Goal: Information Seeking & Learning: Understand process/instructions

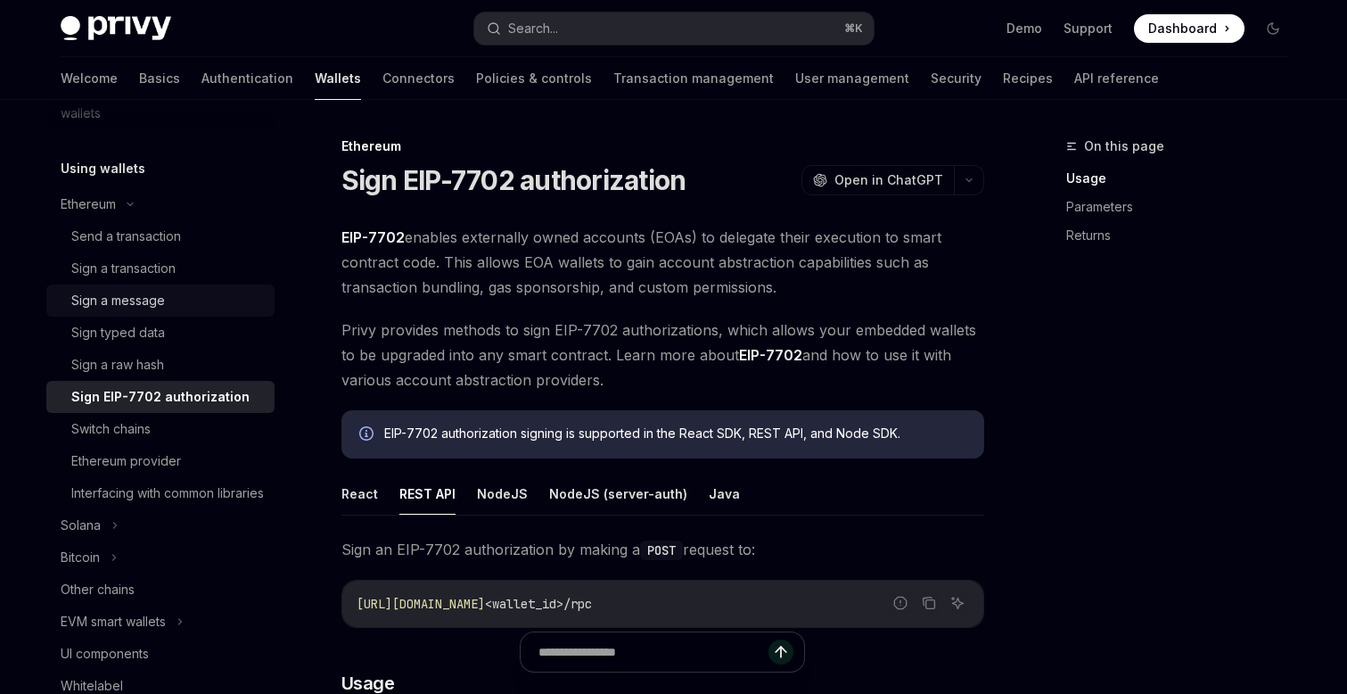
click at [161, 296] on div "Sign a message" at bounding box center [118, 300] width 94 height 21
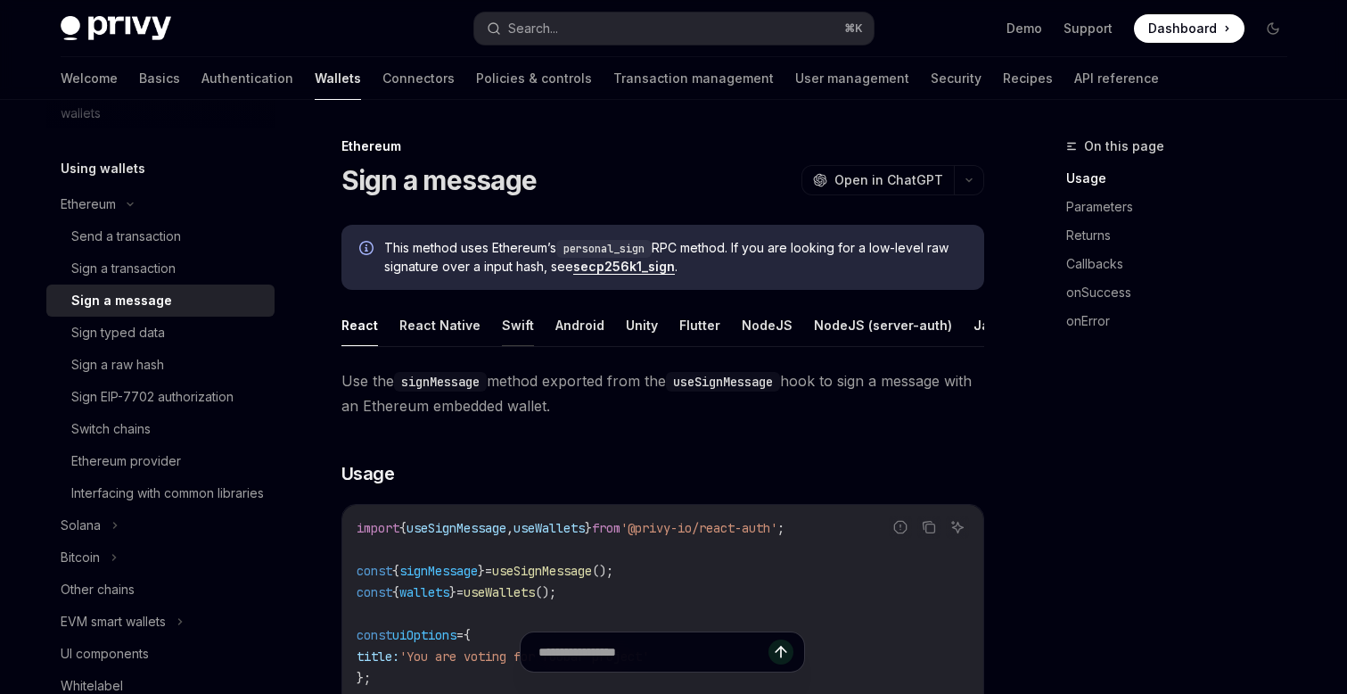
click at [521, 321] on button "Swift" at bounding box center [518, 325] width 32 height 42
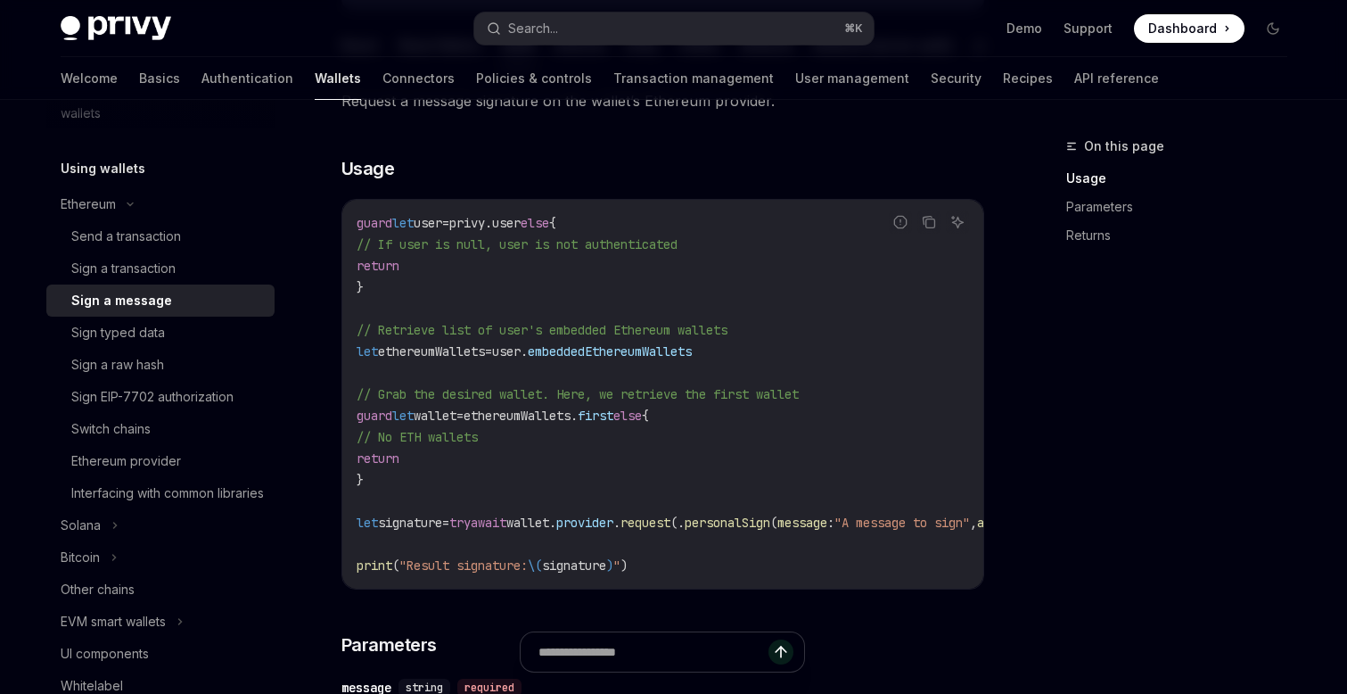
scroll to position [292, 0]
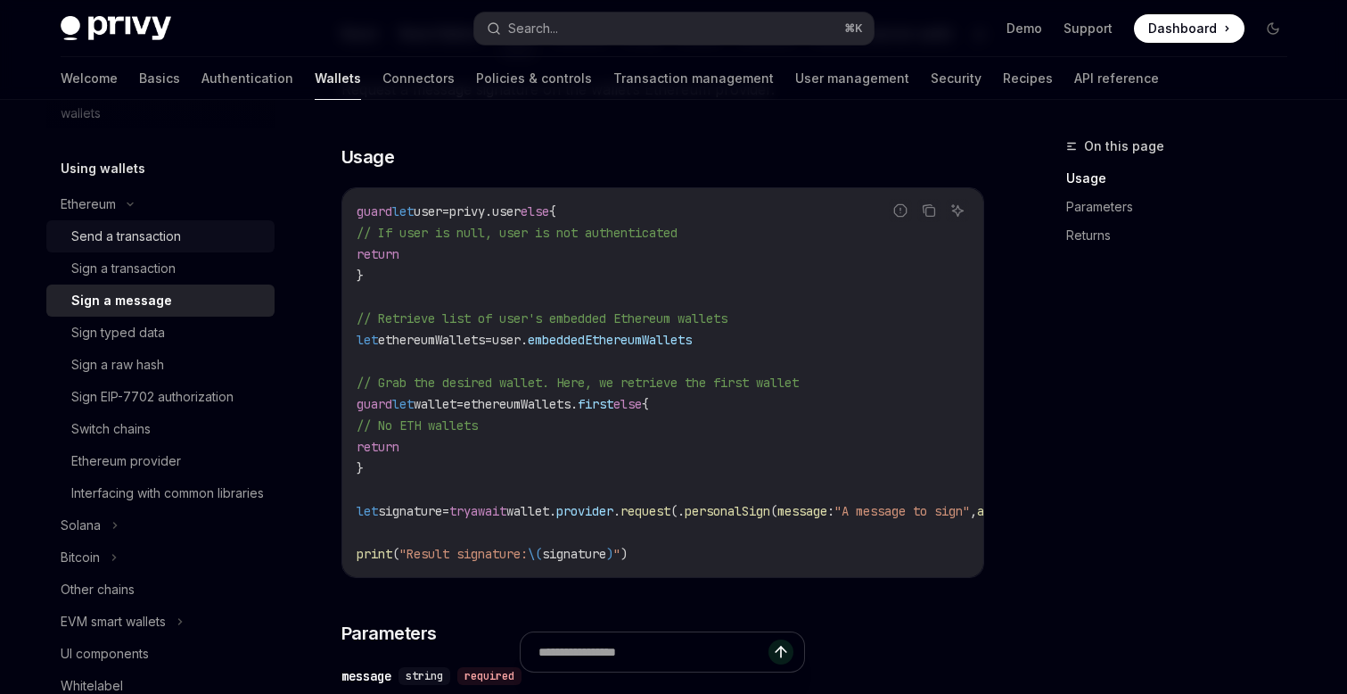
click at [146, 240] on div "Send a transaction" at bounding box center [126, 236] width 110 height 21
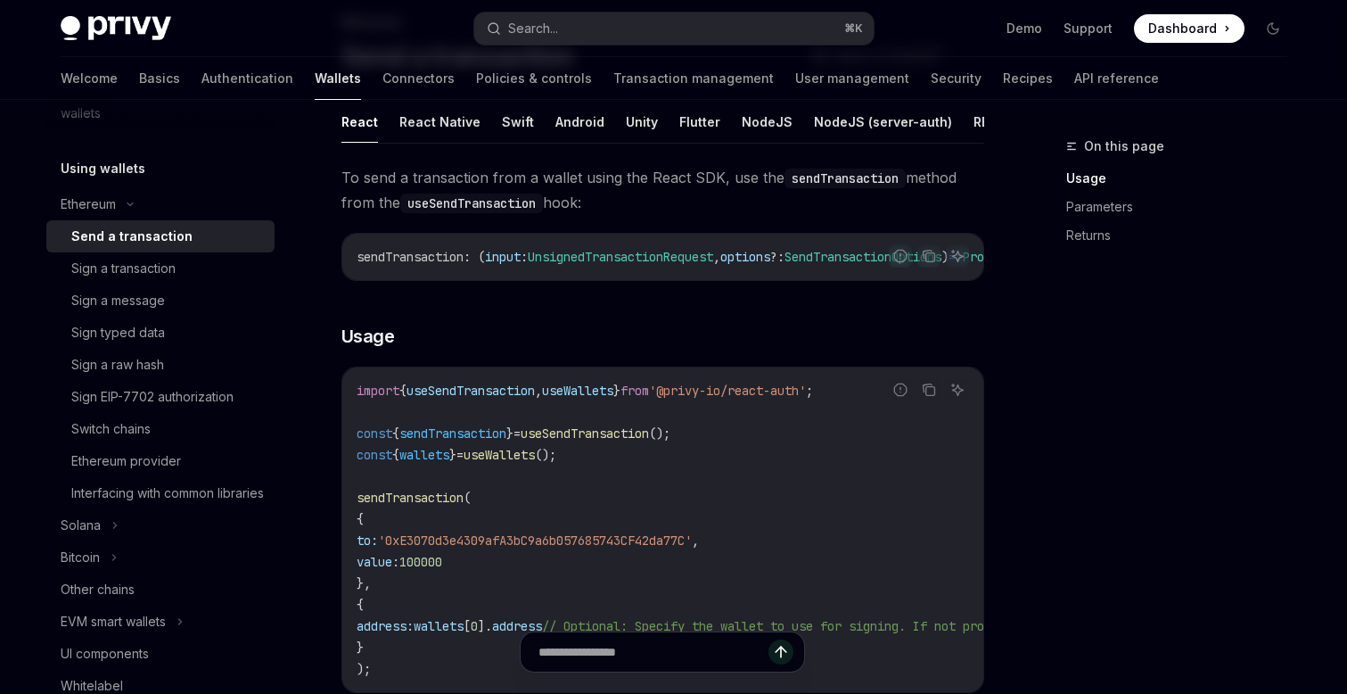
scroll to position [121, 0]
click at [517, 125] on button "Swift" at bounding box center [518, 124] width 32 height 42
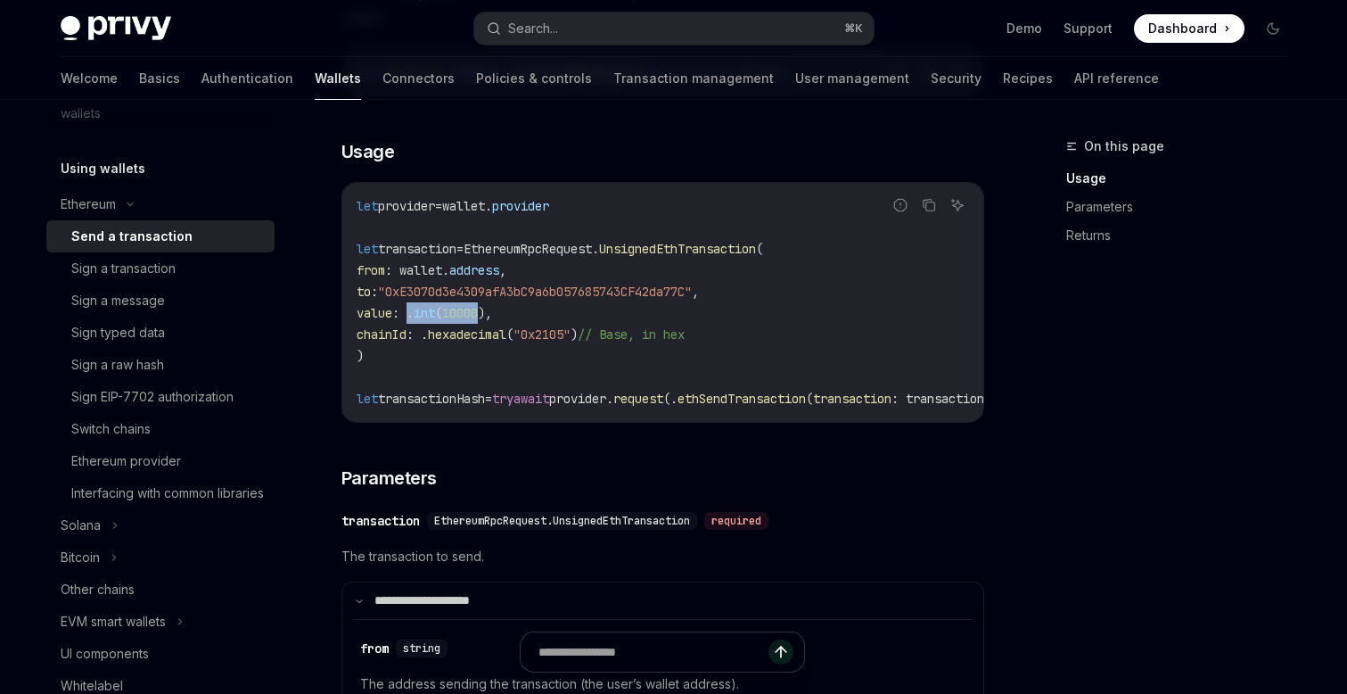
drag, startPoint x: 439, startPoint y: 311, endPoint x: 516, endPoint y: 308, distance: 76.7
click at [492, 307] on span "value : . int ( 10000 )," at bounding box center [424, 313] width 135 height 16
click at [435, 313] on span "int" at bounding box center [424, 313] width 21 height 16
drag, startPoint x: 439, startPoint y: 311, endPoint x: 520, endPoint y: 307, distance: 80.4
click at [492, 307] on span "value : . int ( 10000 )," at bounding box center [424, 313] width 135 height 16
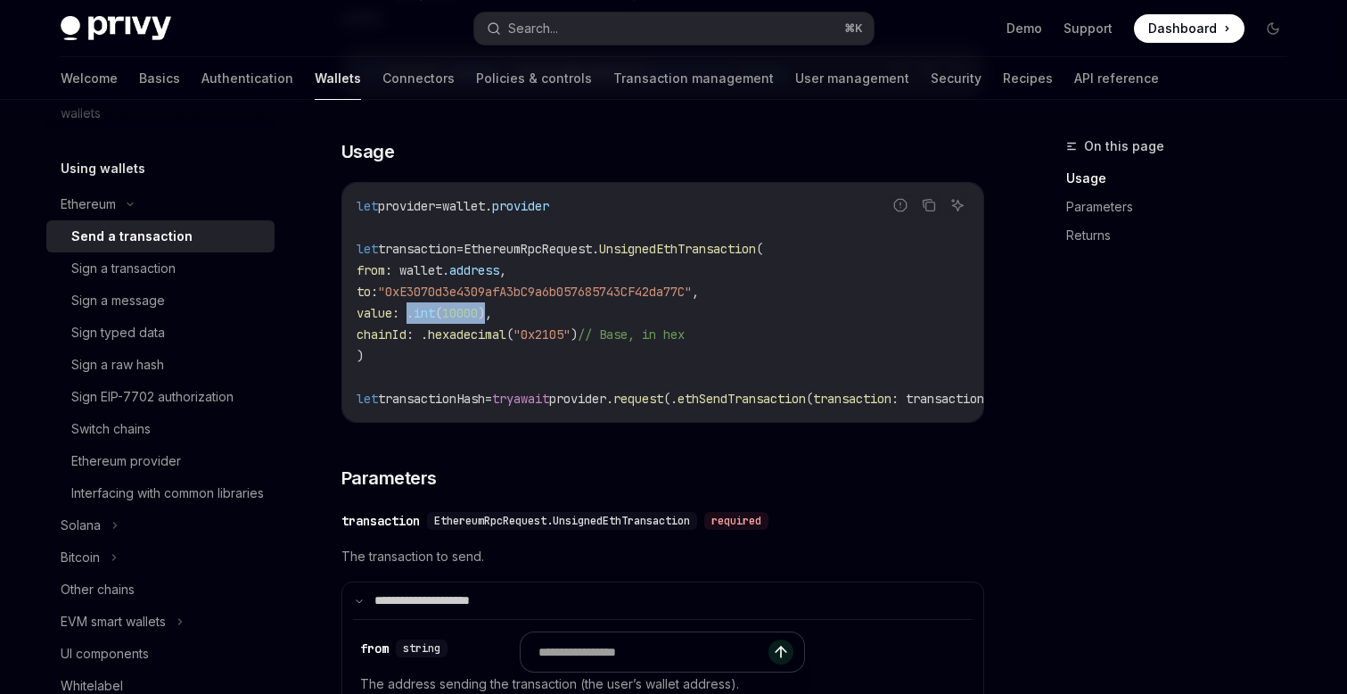
click at [406, 338] on span "chainId" at bounding box center [382, 334] width 50 height 16
drag, startPoint x: 456, startPoint y: 333, endPoint x: 622, endPoint y: 330, distance: 165.8
click at [622, 330] on span "chainId : . hexadecimal ( "0x2105" ) // Base, in hex" at bounding box center [521, 334] width 328 height 16
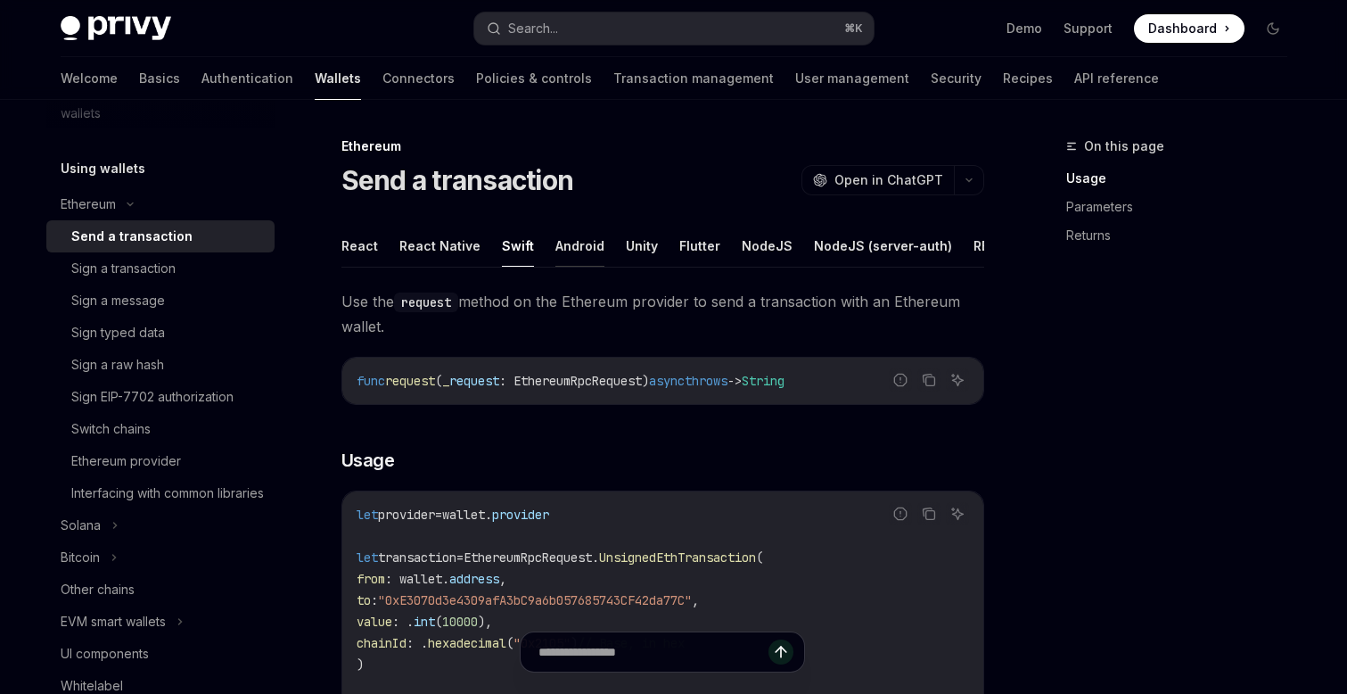
click at [577, 244] on button "Android" at bounding box center [579, 246] width 49 height 42
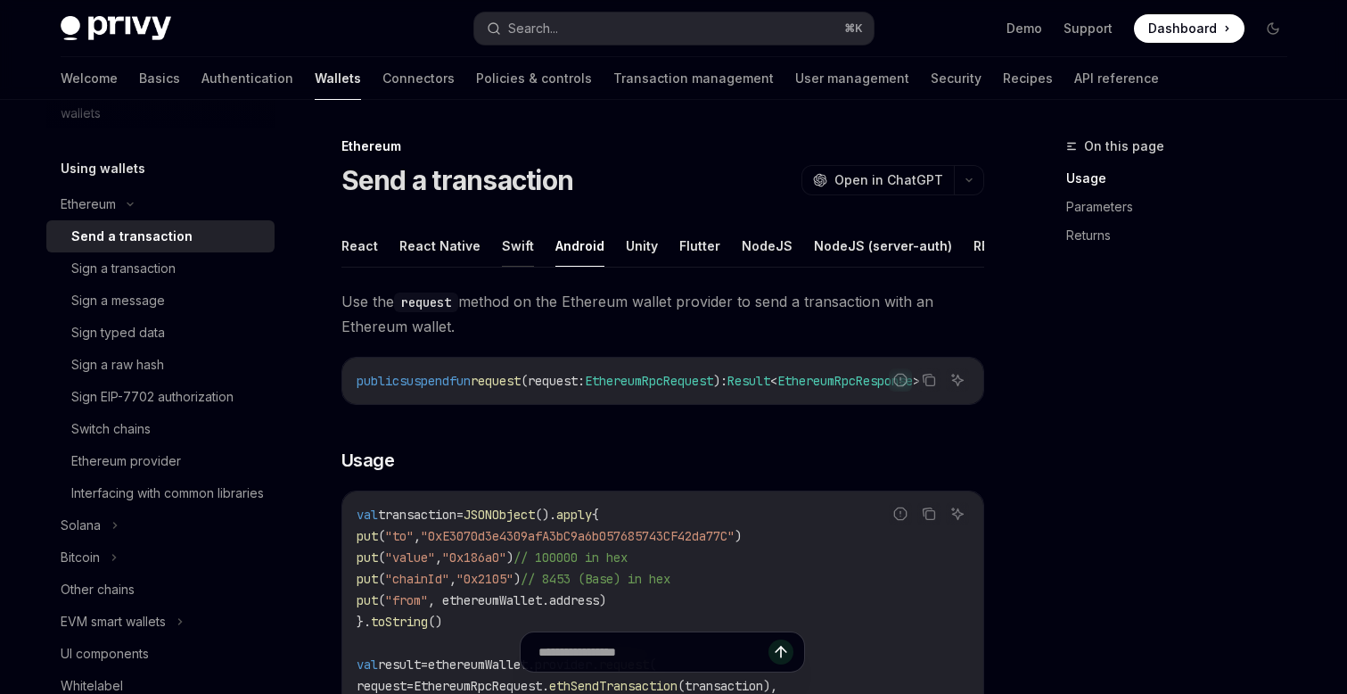
click at [512, 247] on button "Swift" at bounding box center [518, 246] width 32 height 42
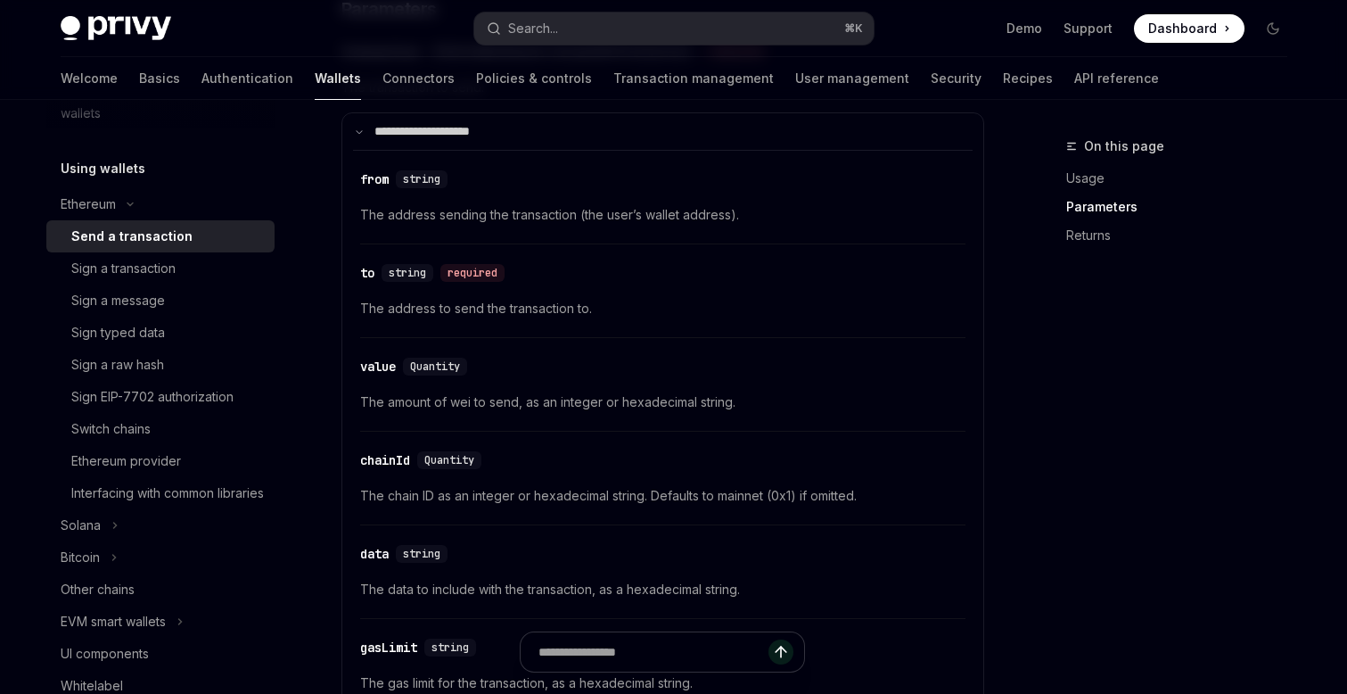
scroll to position [943, 0]
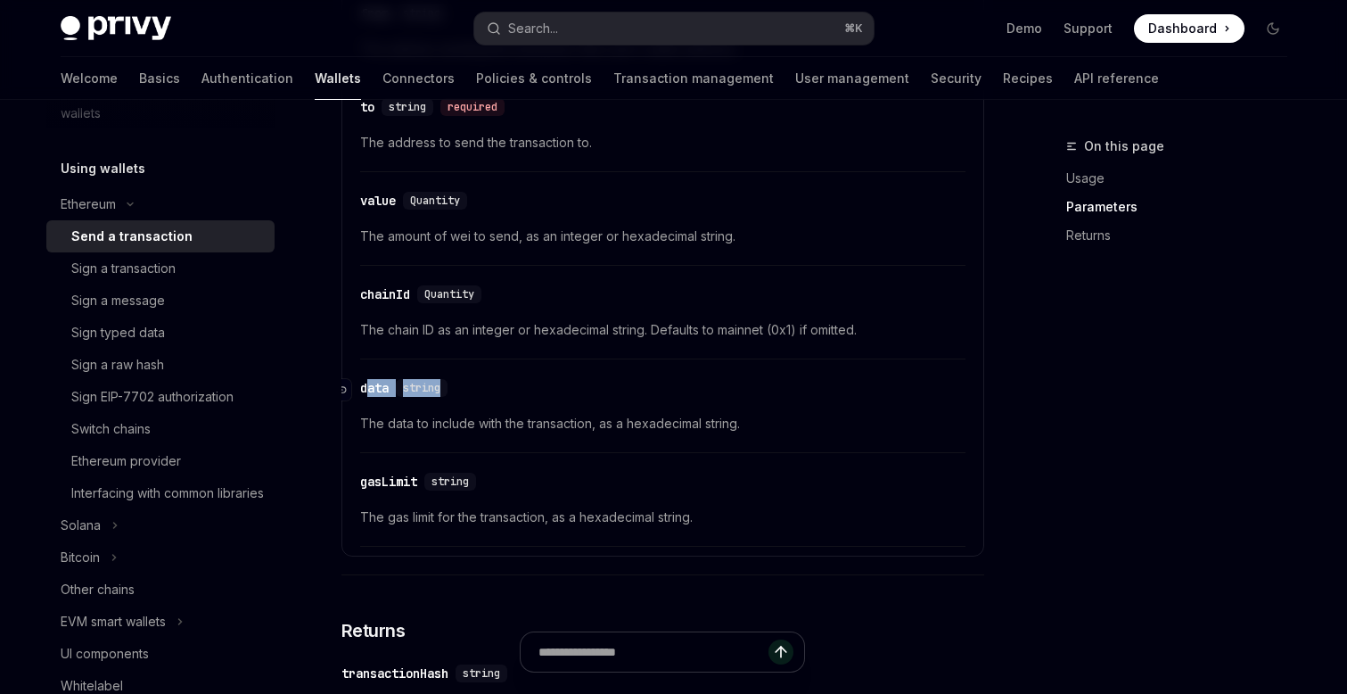
drag, startPoint x: 365, startPoint y: 391, endPoint x: 463, endPoint y: 390, distance: 98.1
click at [463, 390] on div "​ data string" at bounding box center [653, 387] width 587 height 21
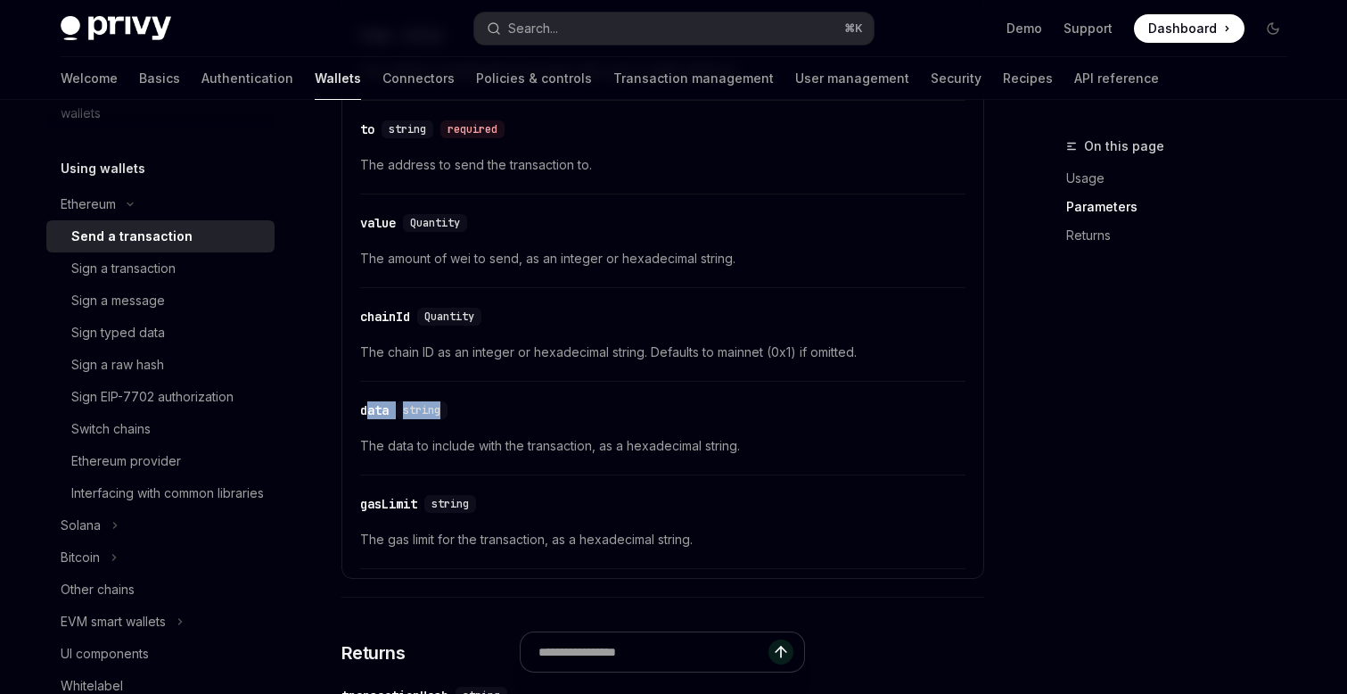
scroll to position [904, 0]
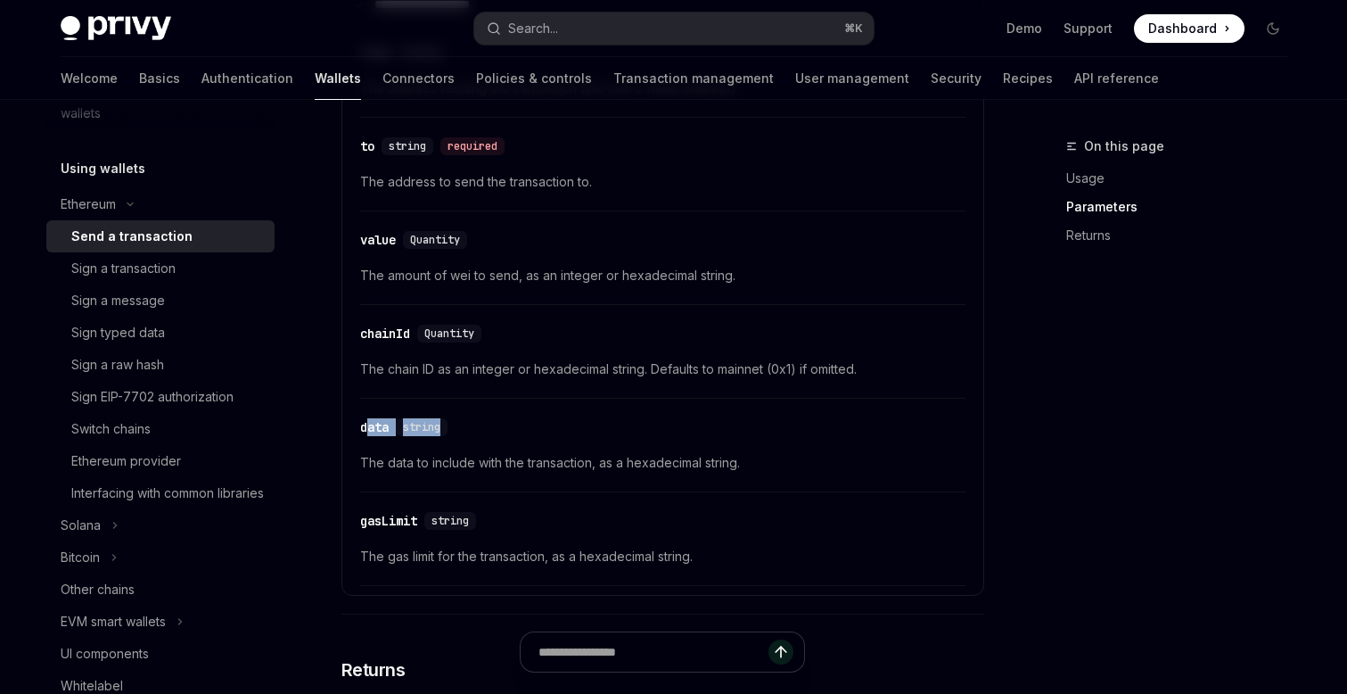
click at [718, 415] on div "​ data string The data to include with the transaction, as a hexadecimal string." at bounding box center [662, 449] width 605 height 85
drag, startPoint x: 463, startPoint y: 438, endPoint x: 349, endPoint y: 437, distance: 113.2
click at [360, 437] on div "​ data string" at bounding box center [653, 426] width 587 height 21
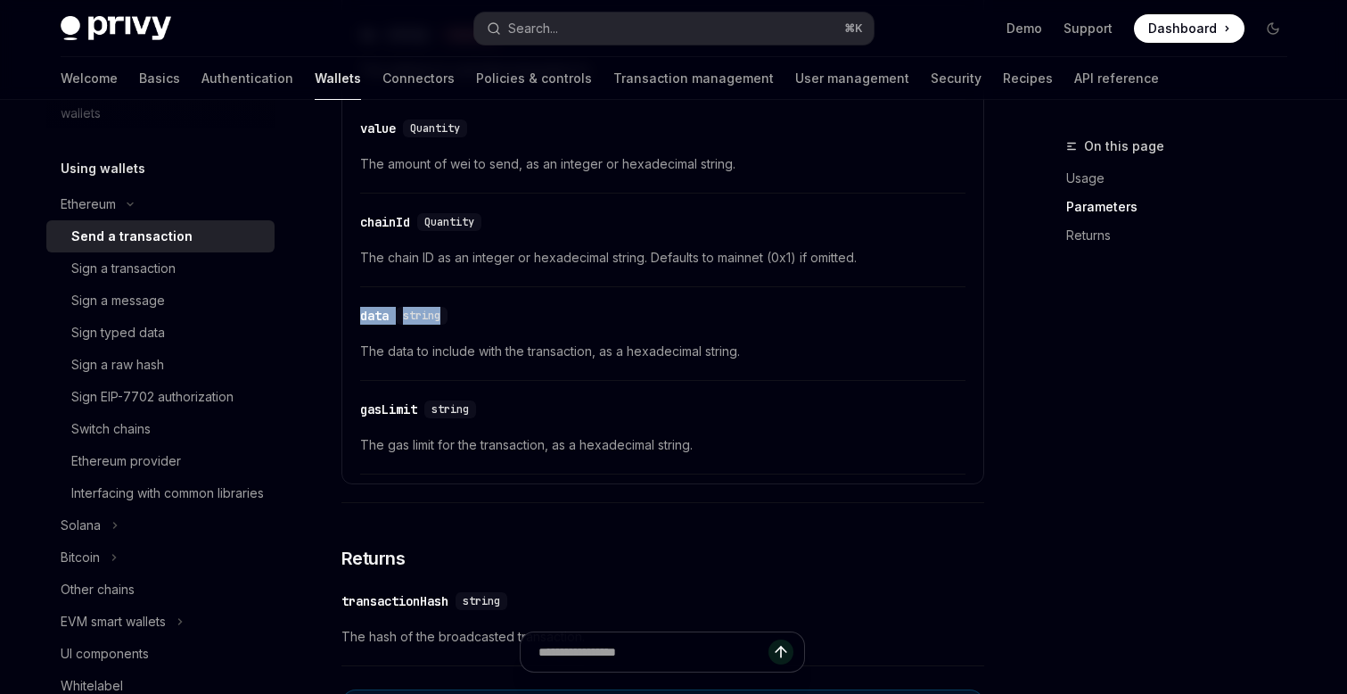
scroll to position [1053, 0]
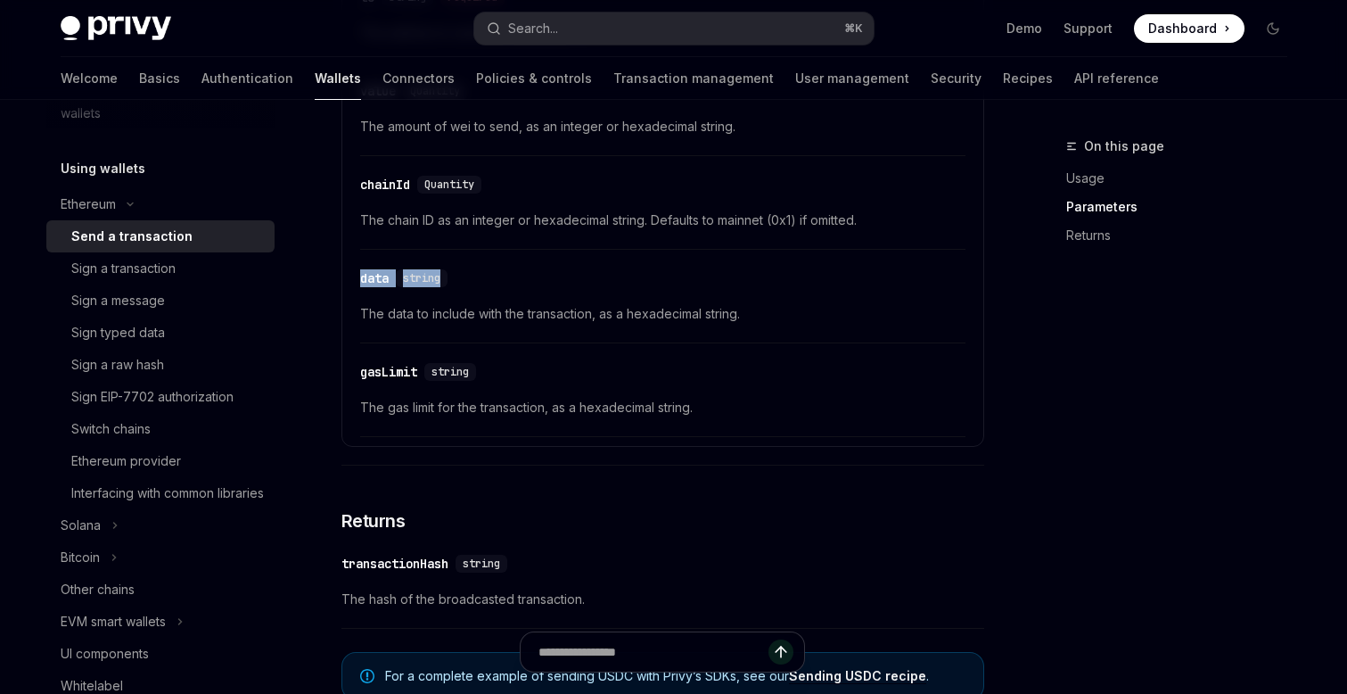
click at [336, 302] on div "**********" at bounding box center [496, 35] width 984 height 1905
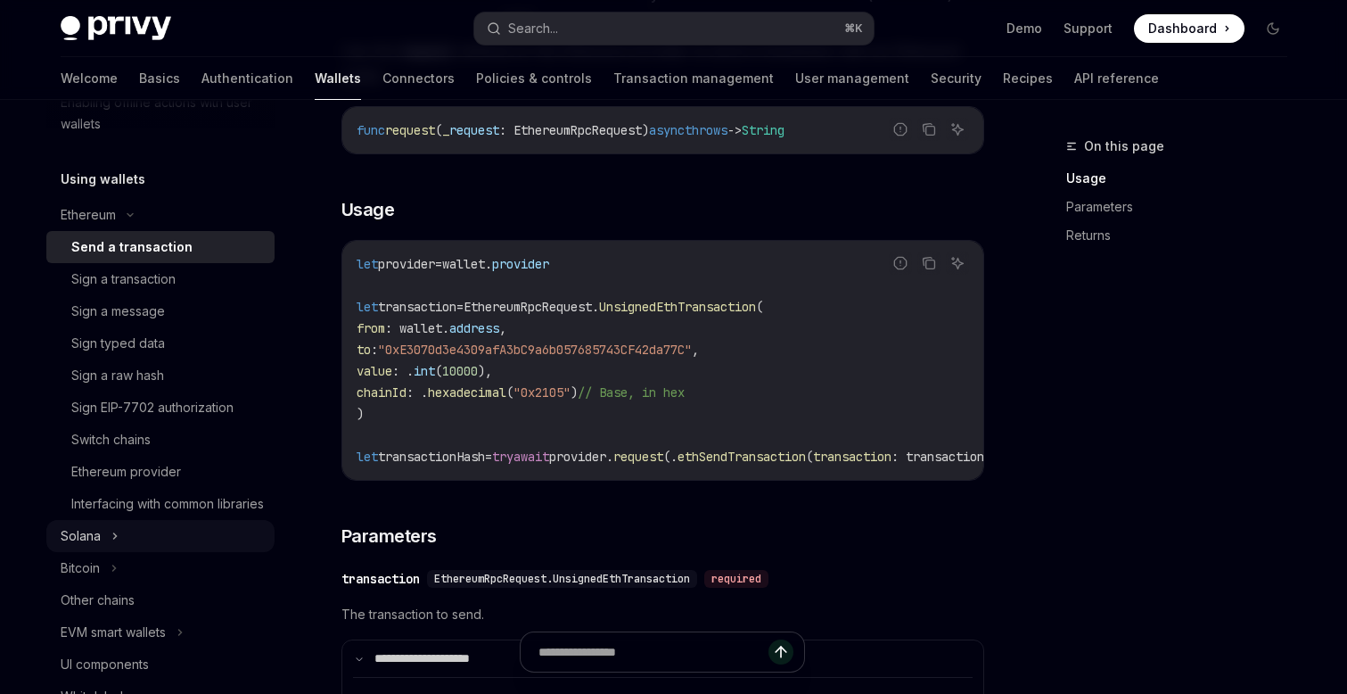
scroll to position [383, 0]
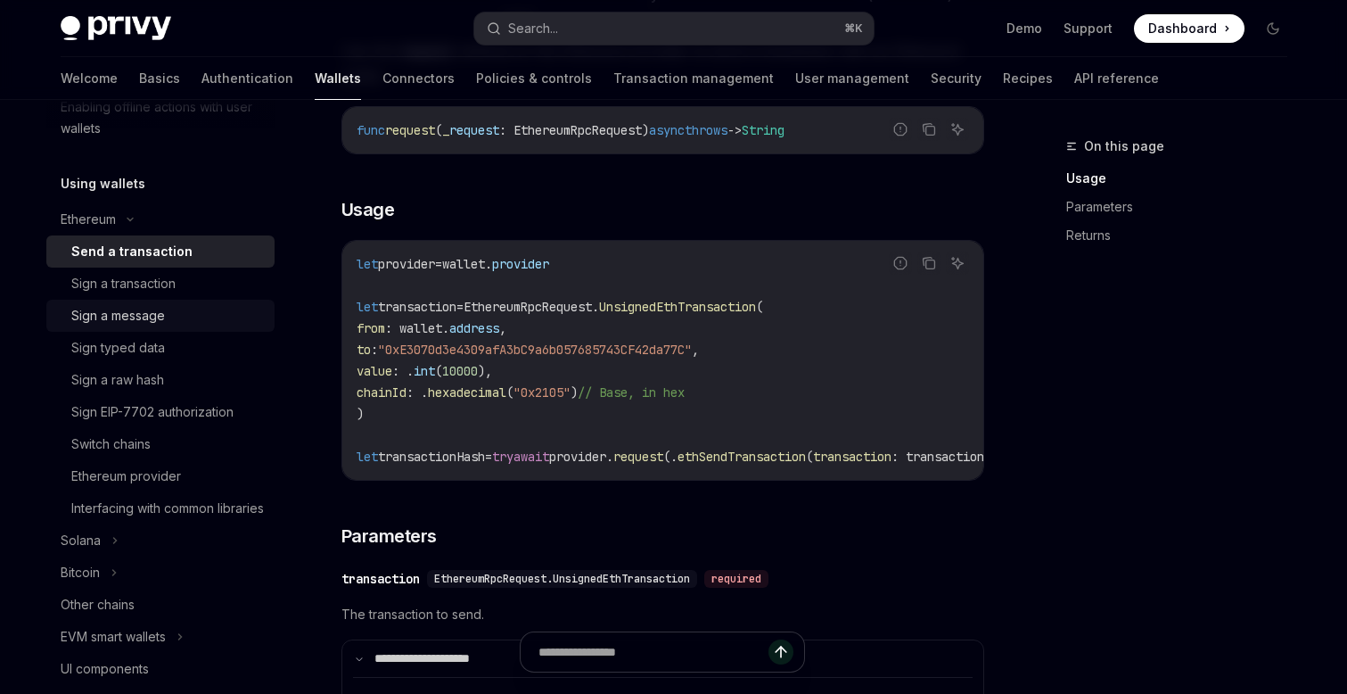
click at [134, 313] on div "Sign a message" at bounding box center [118, 315] width 94 height 21
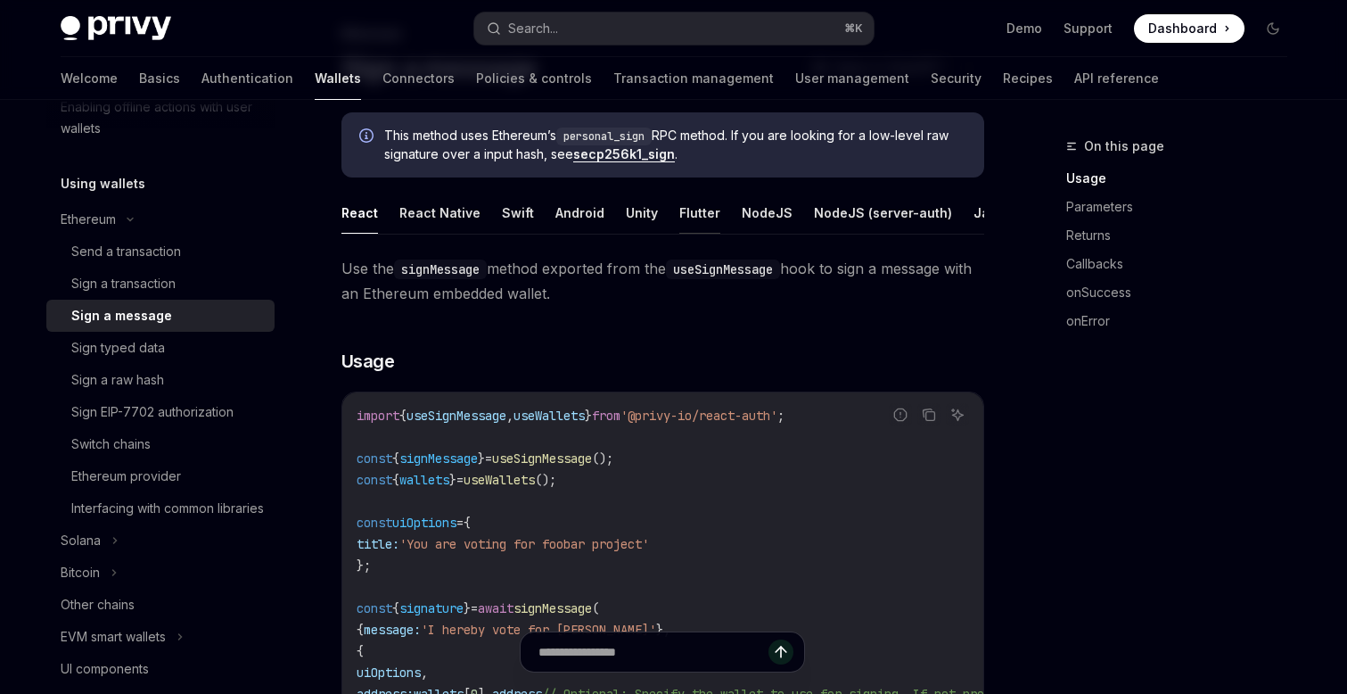
scroll to position [118, 0]
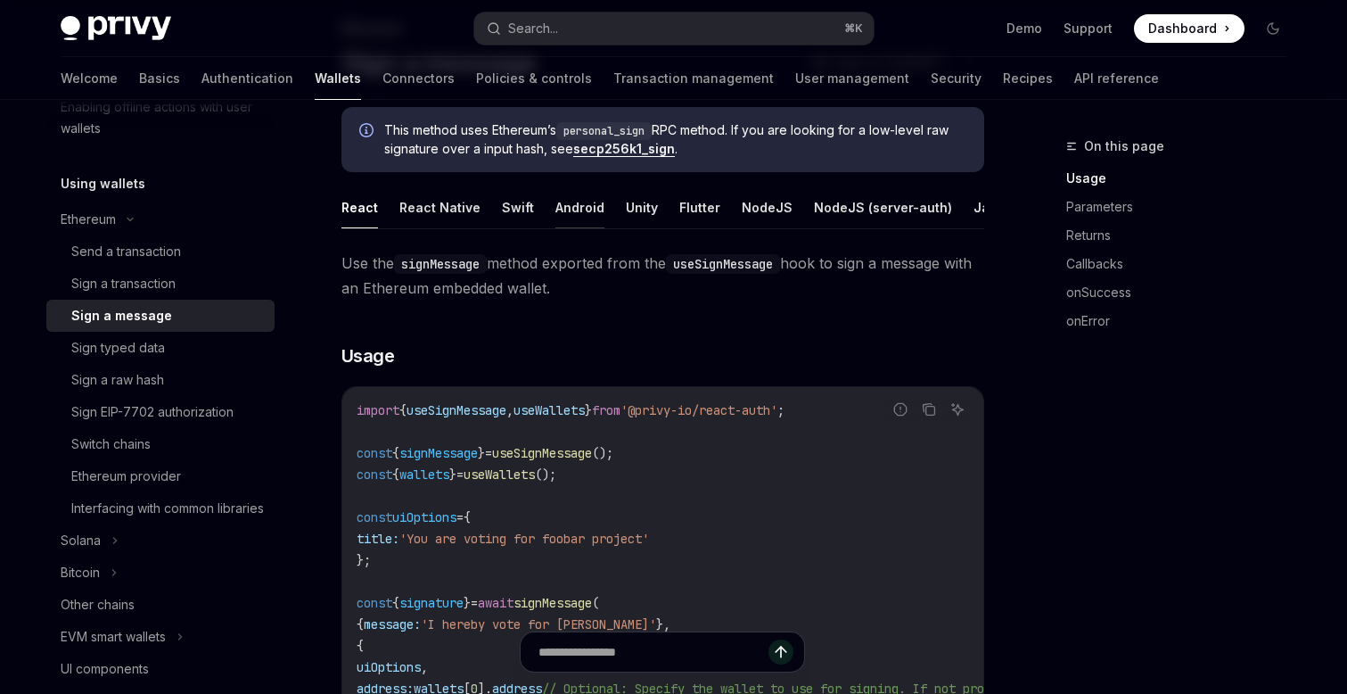
click at [555, 212] on button "Android" at bounding box center [579, 207] width 49 height 42
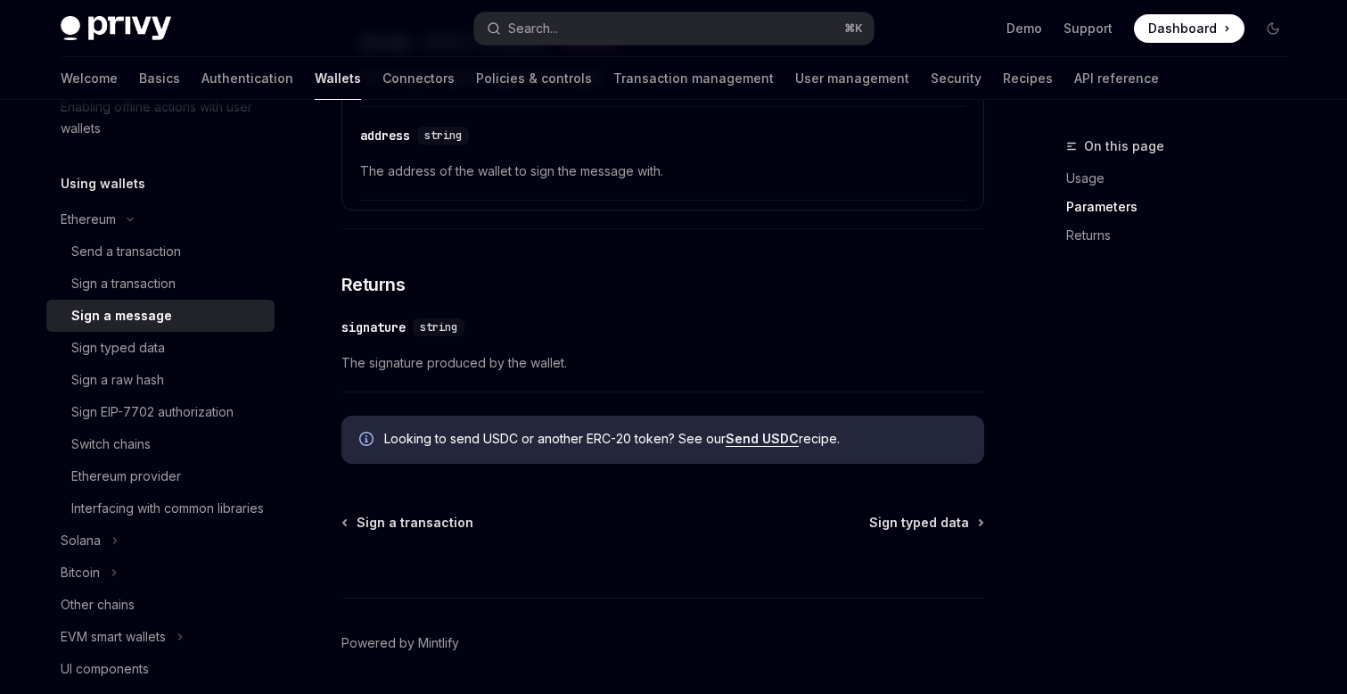
scroll to position [1129, 0]
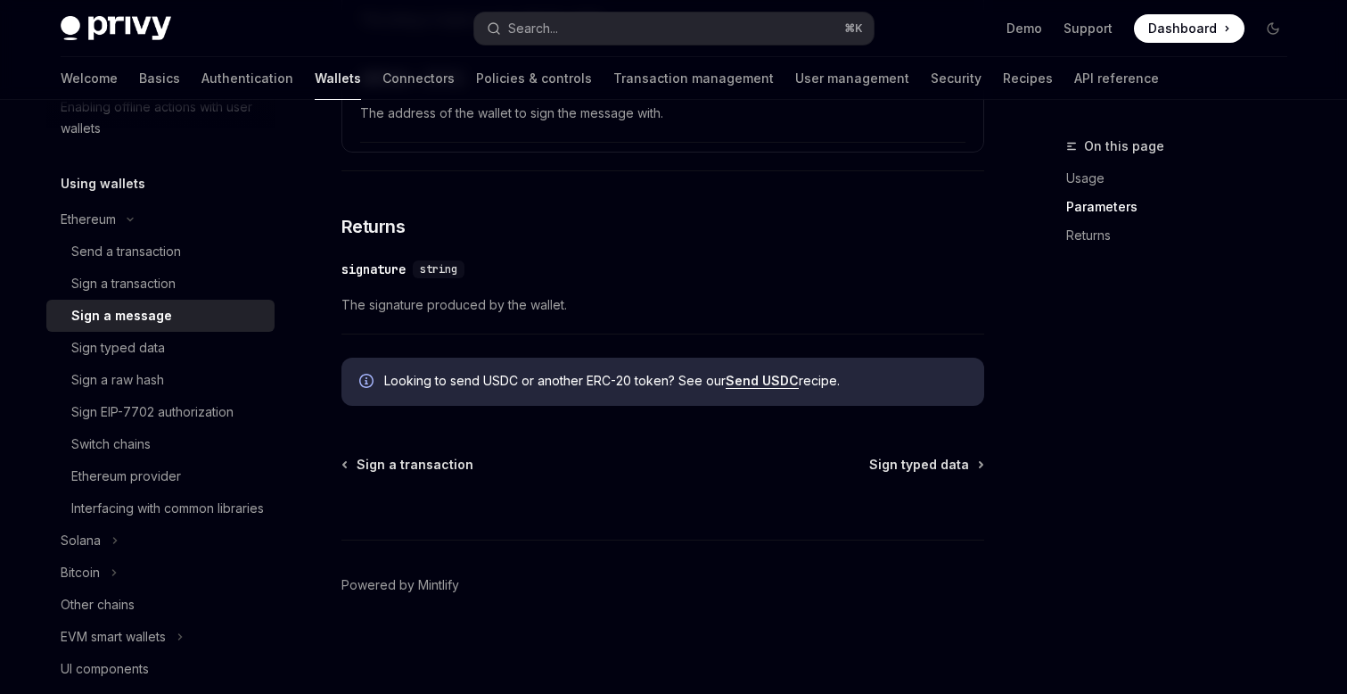
click at [341, 468] on div "Sign a transaction Sign typed data" at bounding box center [662, 465] width 643 height 18
click at [341, 461] on div "Sign a transaction Sign typed data" at bounding box center [662, 465] width 643 height 18
click at [349, 468] on link "Sign a transaction" at bounding box center [408, 465] width 130 height 18
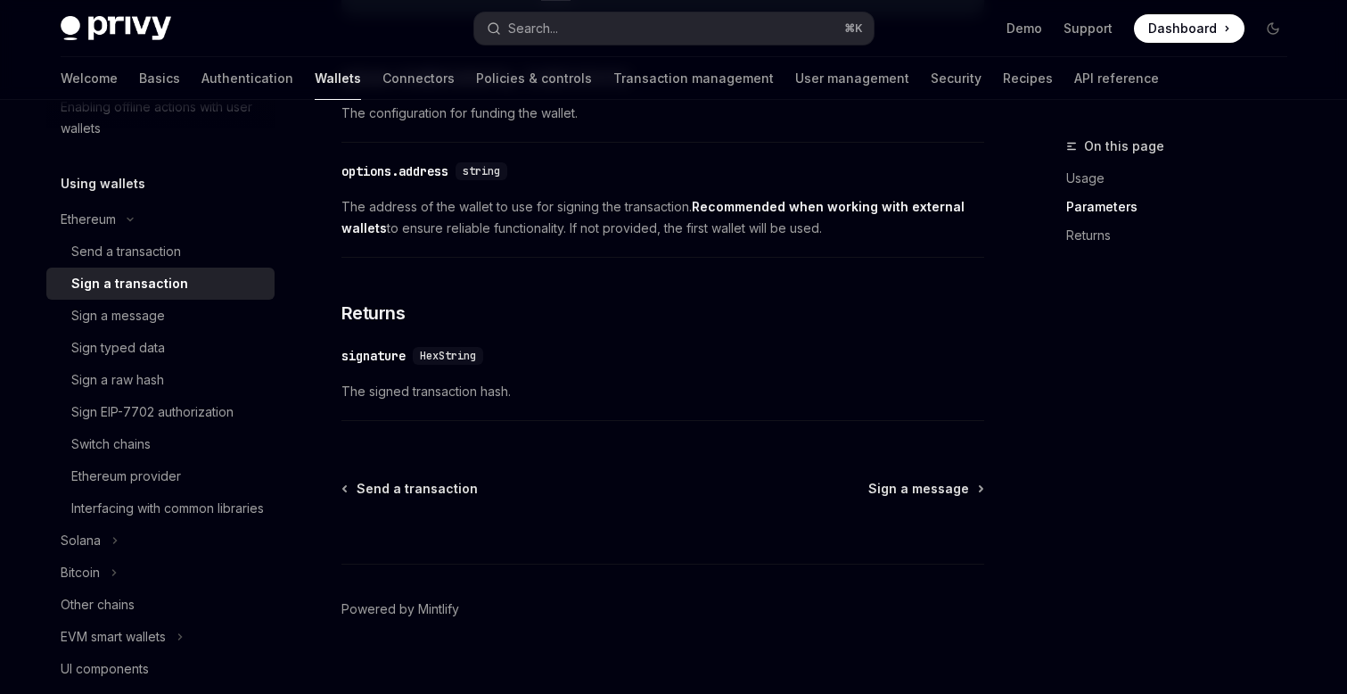
scroll to position [1141, 0]
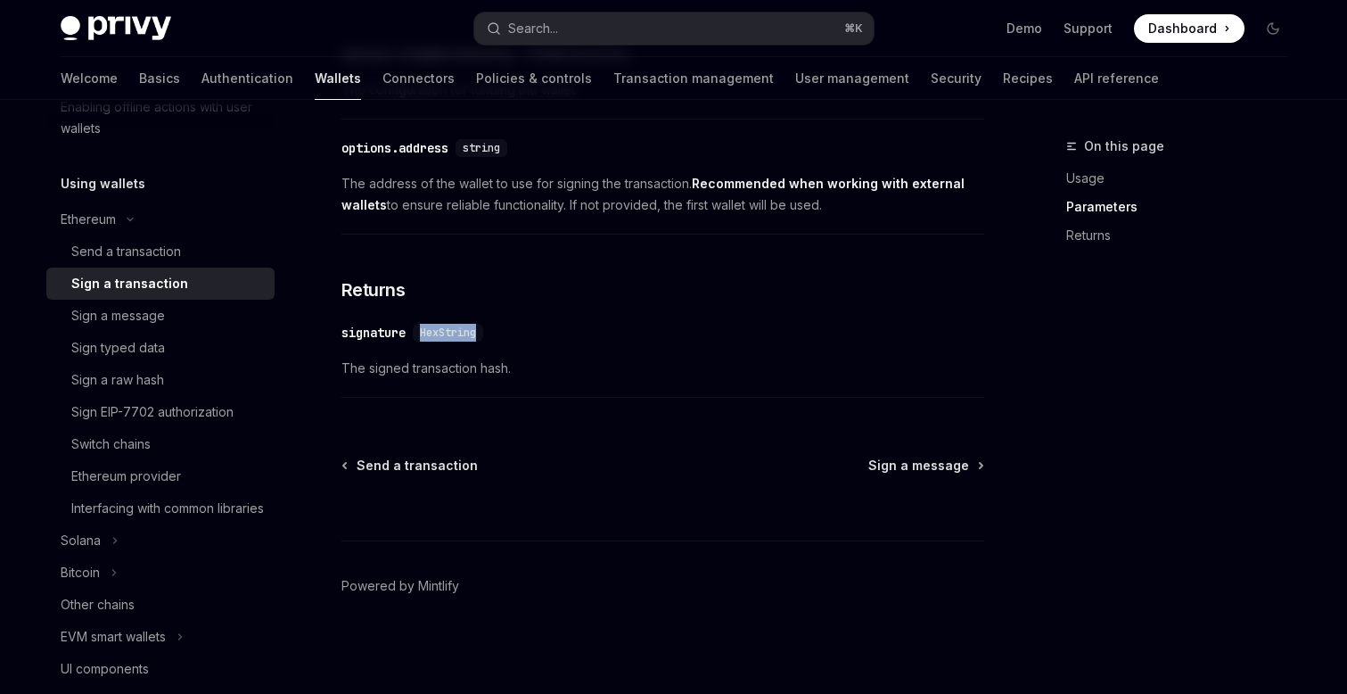
drag, startPoint x: 425, startPoint y: 328, endPoint x: 498, endPoint y: 328, distance: 73.1
click at [498, 328] on div "​ signature HexString" at bounding box center [653, 332] width 625 height 21
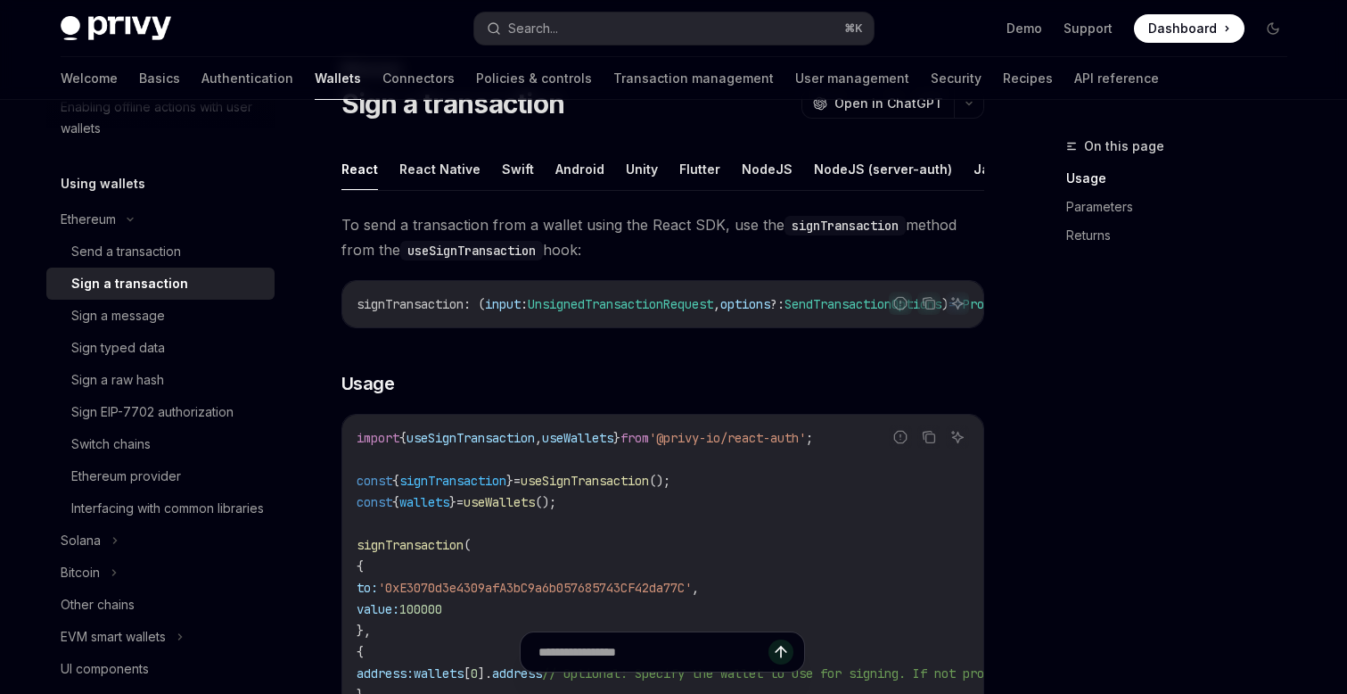
scroll to position [0, 0]
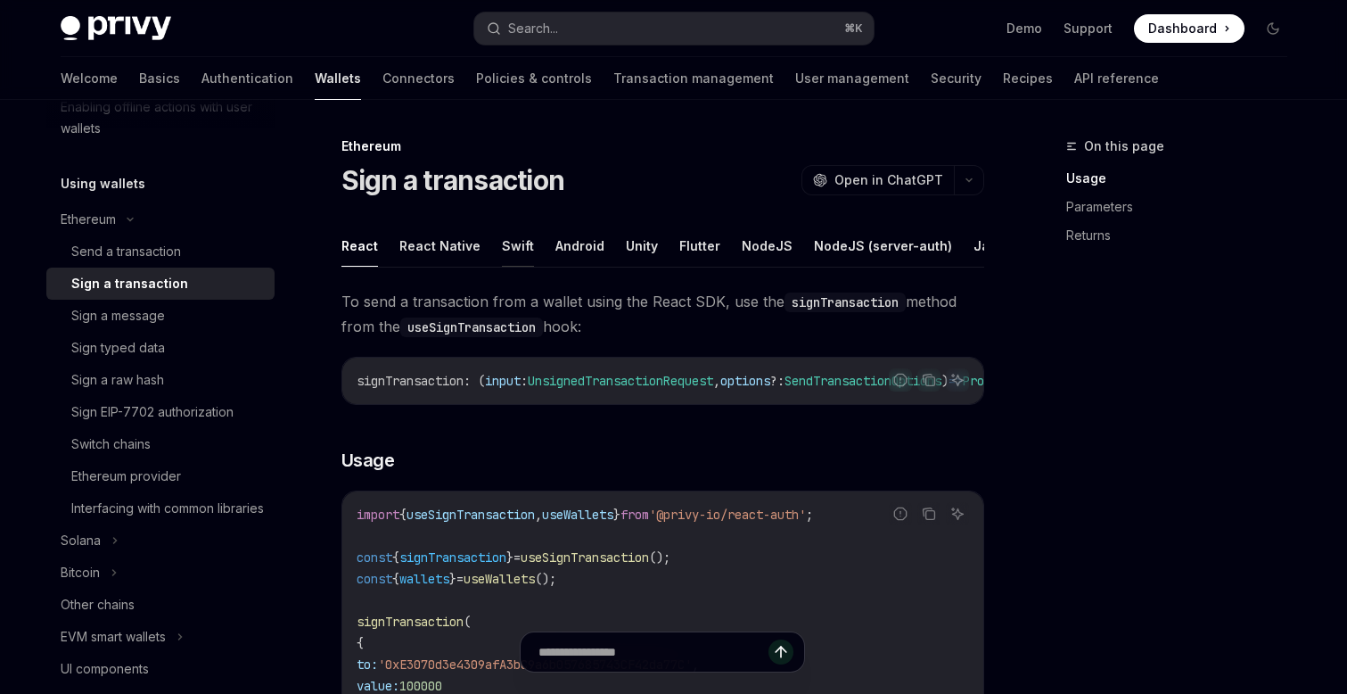
click at [519, 242] on button "Swift" at bounding box center [518, 246] width 32 height 42
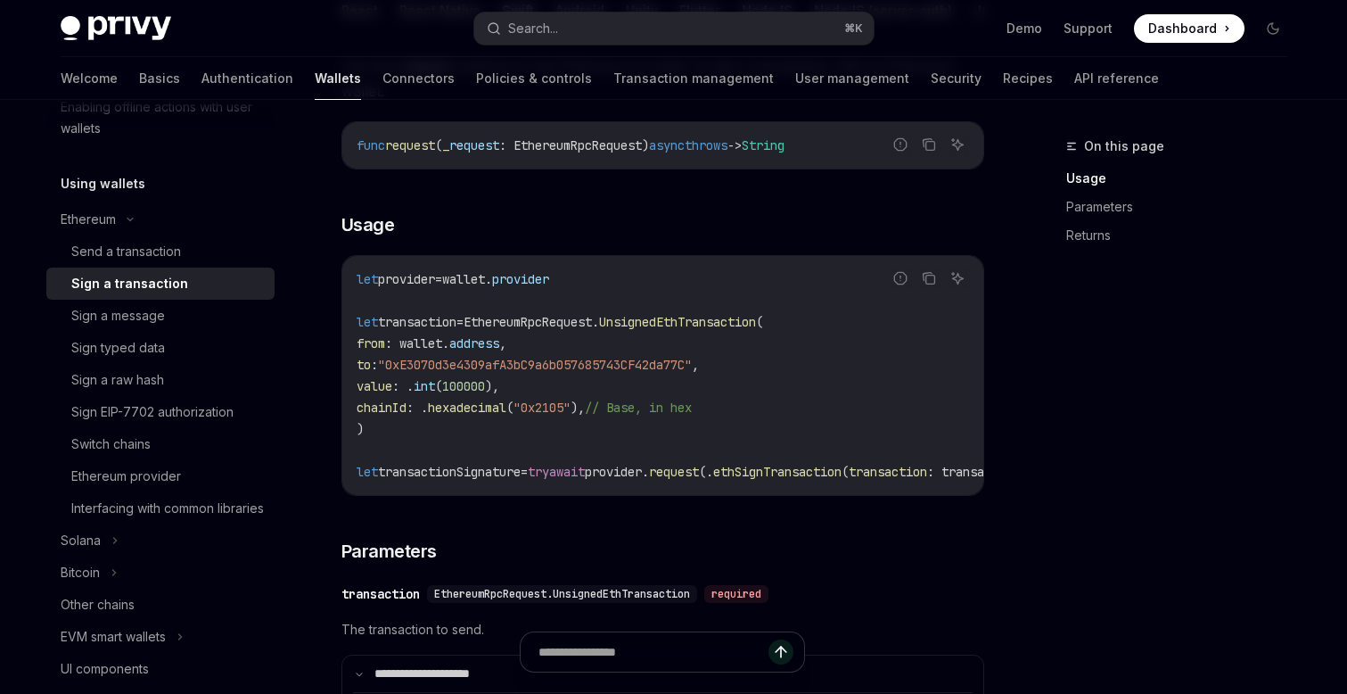
scroll to position [228, 0]
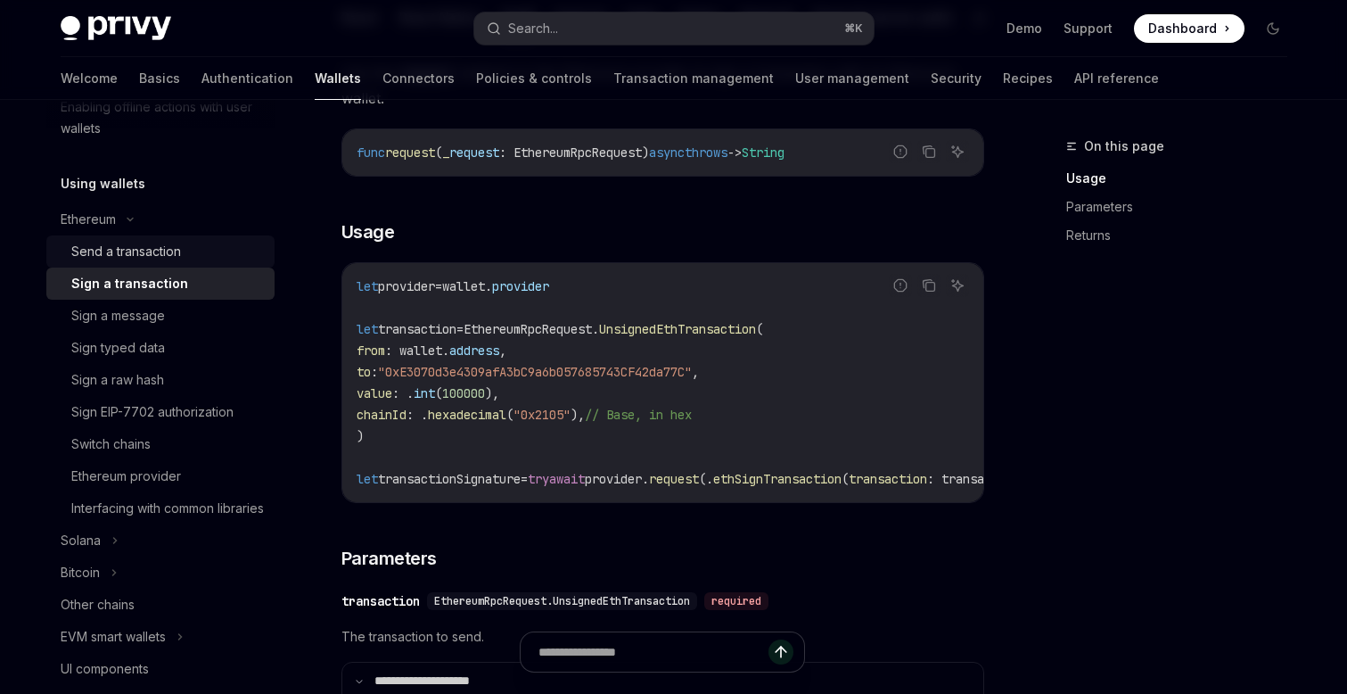
click at [162, 245] on div "Send a transaction" at bounding box center [126, 251] width 110 height 21
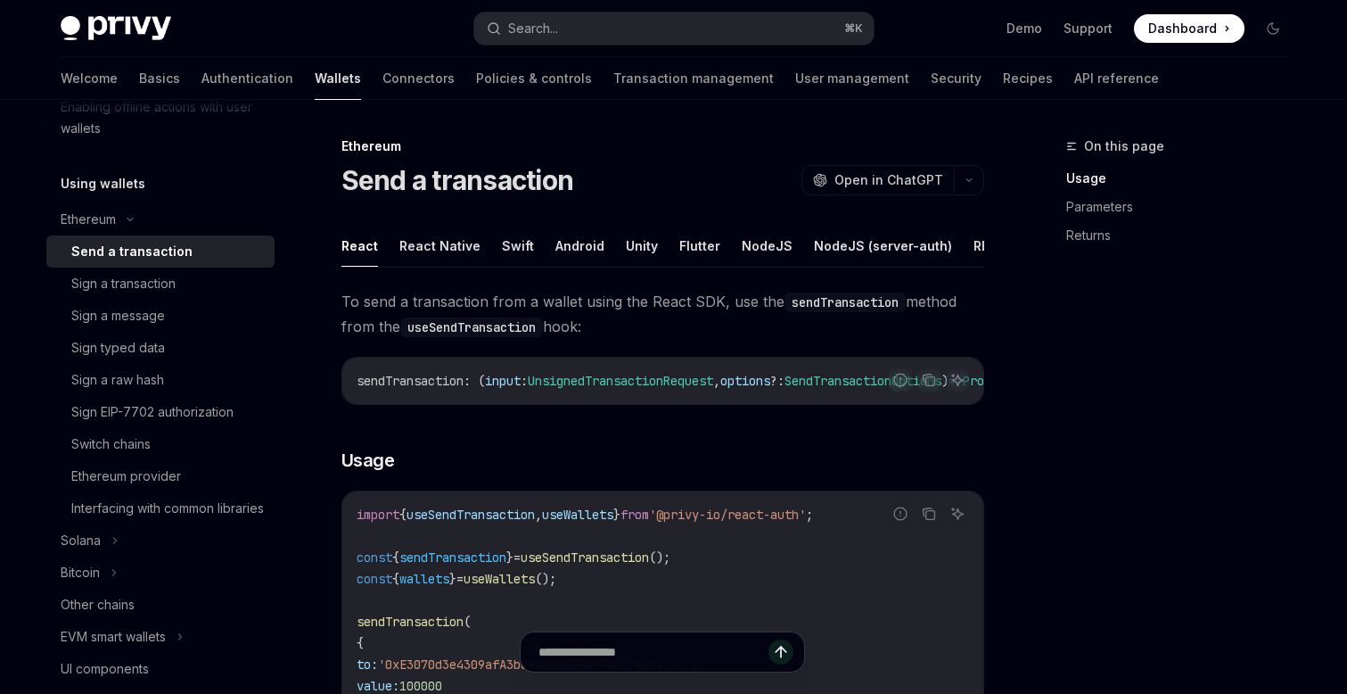
click at [162, 245] on div "Send a transaction" at bounding box center [131, 251] width 121 height 21
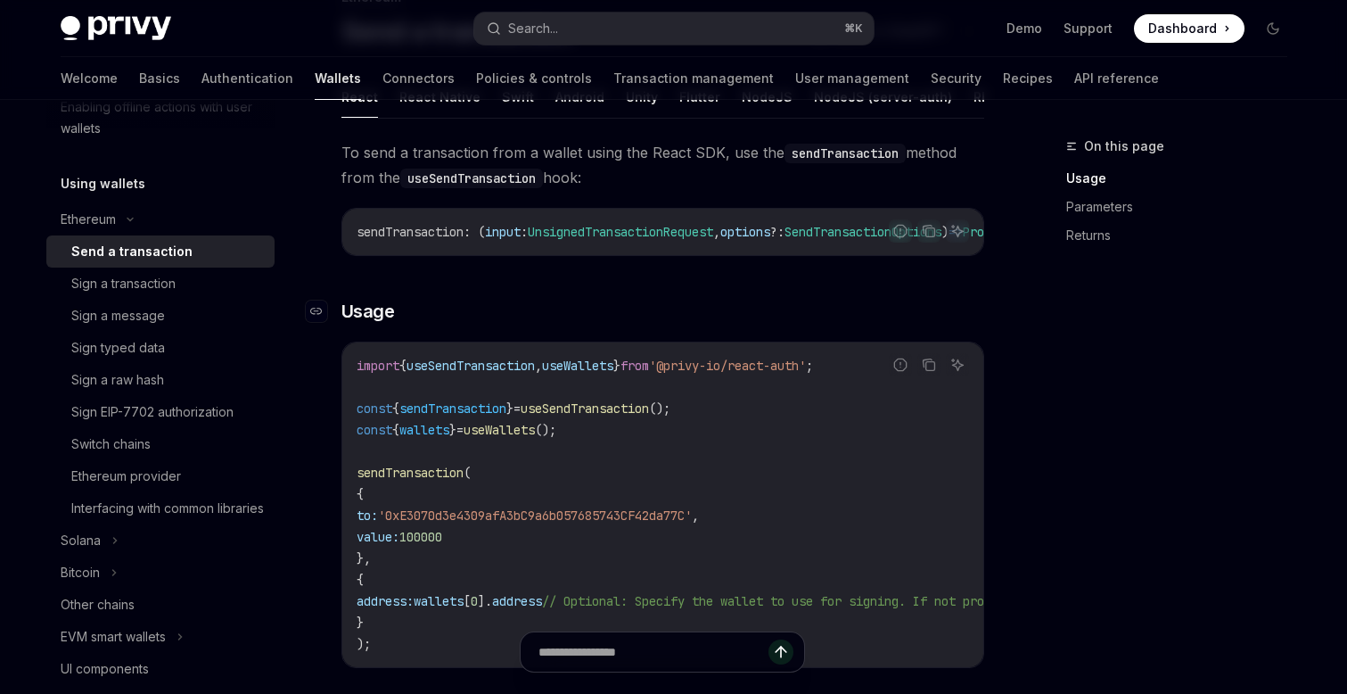
scroll to position [147, 0]
click at [144, 283] on div "Sign a transaction" at bounding box center [123, 283] width 104 height 21
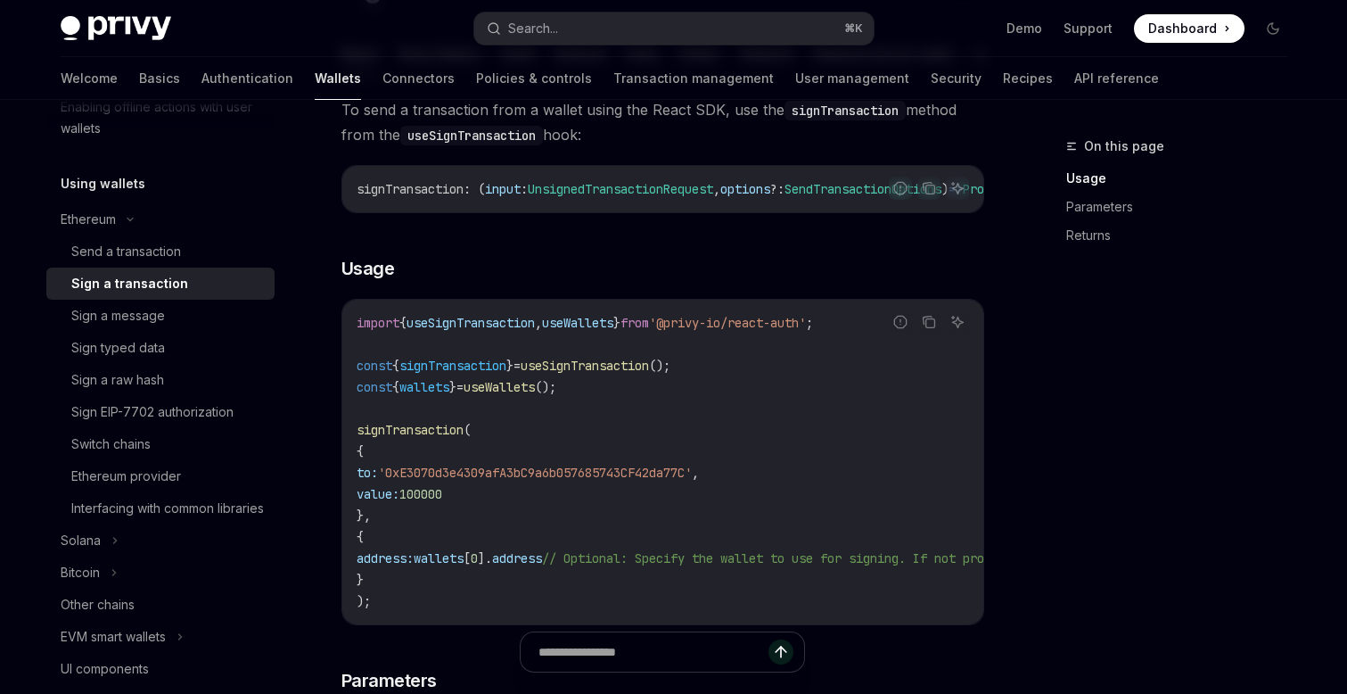
scroll to position [196, 0]
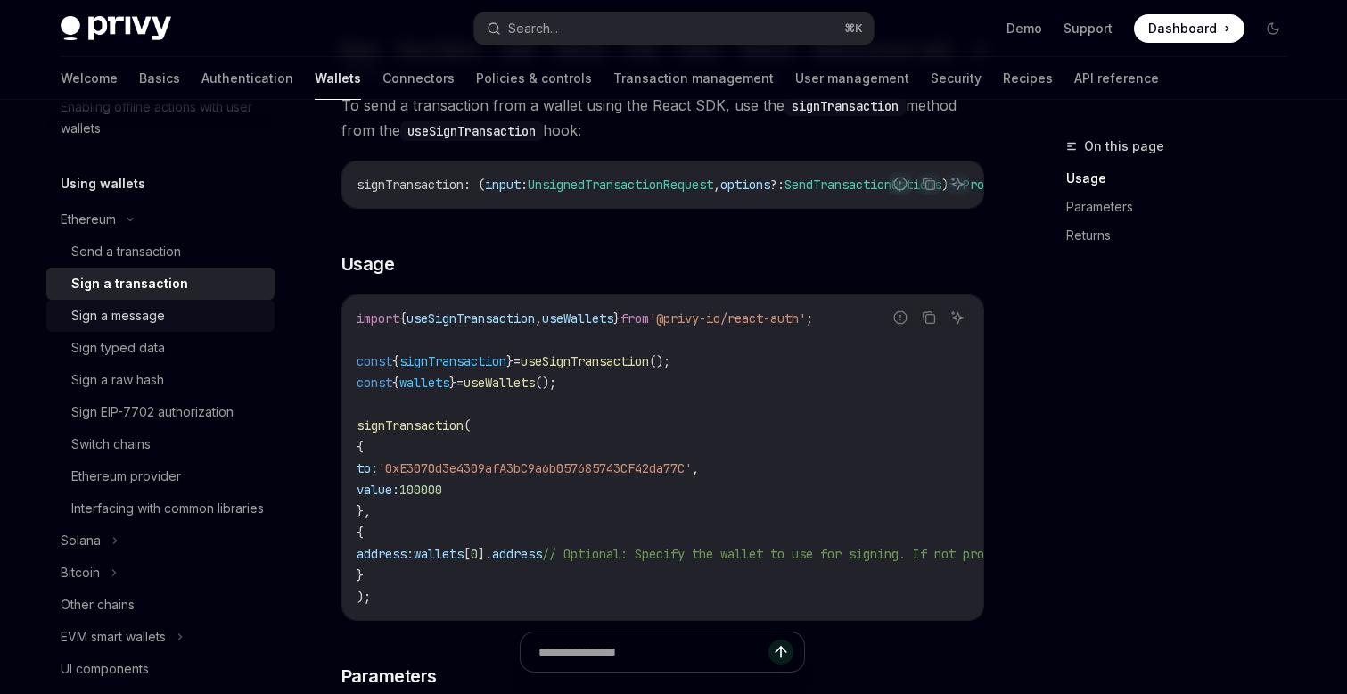
click at [98, 318] on div "Sign a message" at bounding box center [118, 315] width 94 height 21
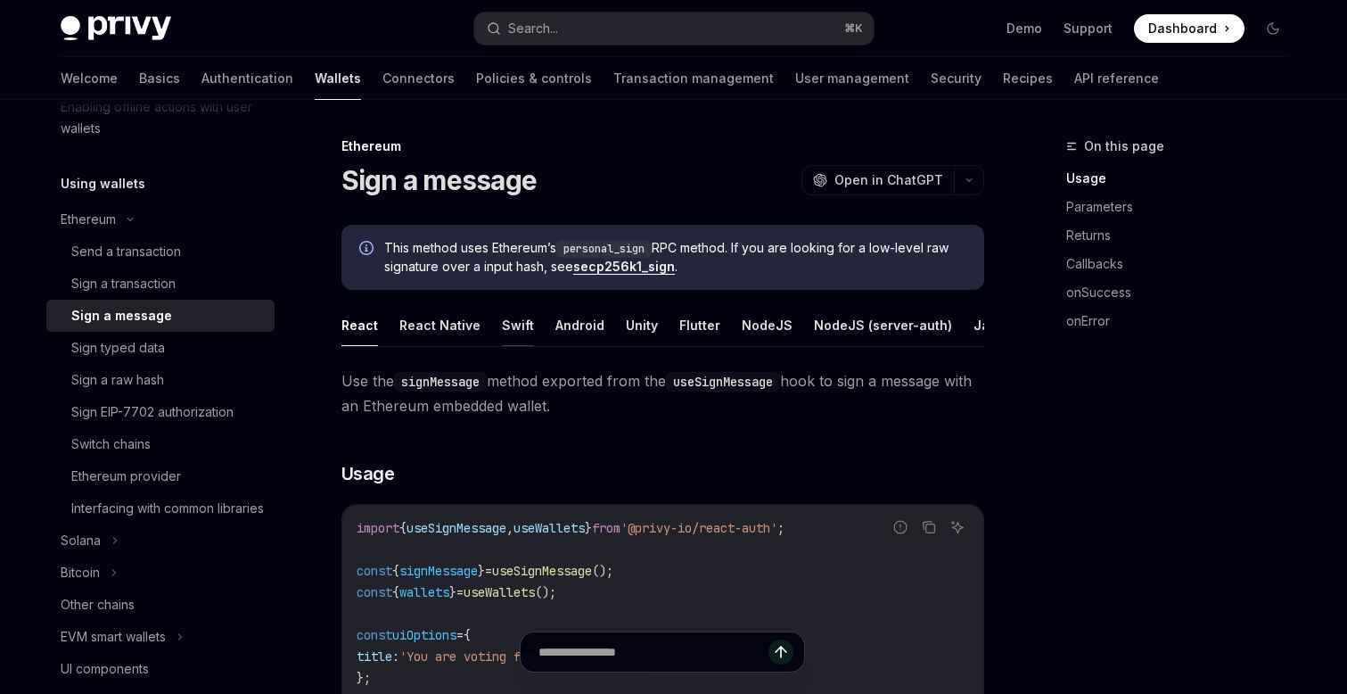
click at [518, 322] on button "Swift" at bounding box center [518, 325] width 32 height 42
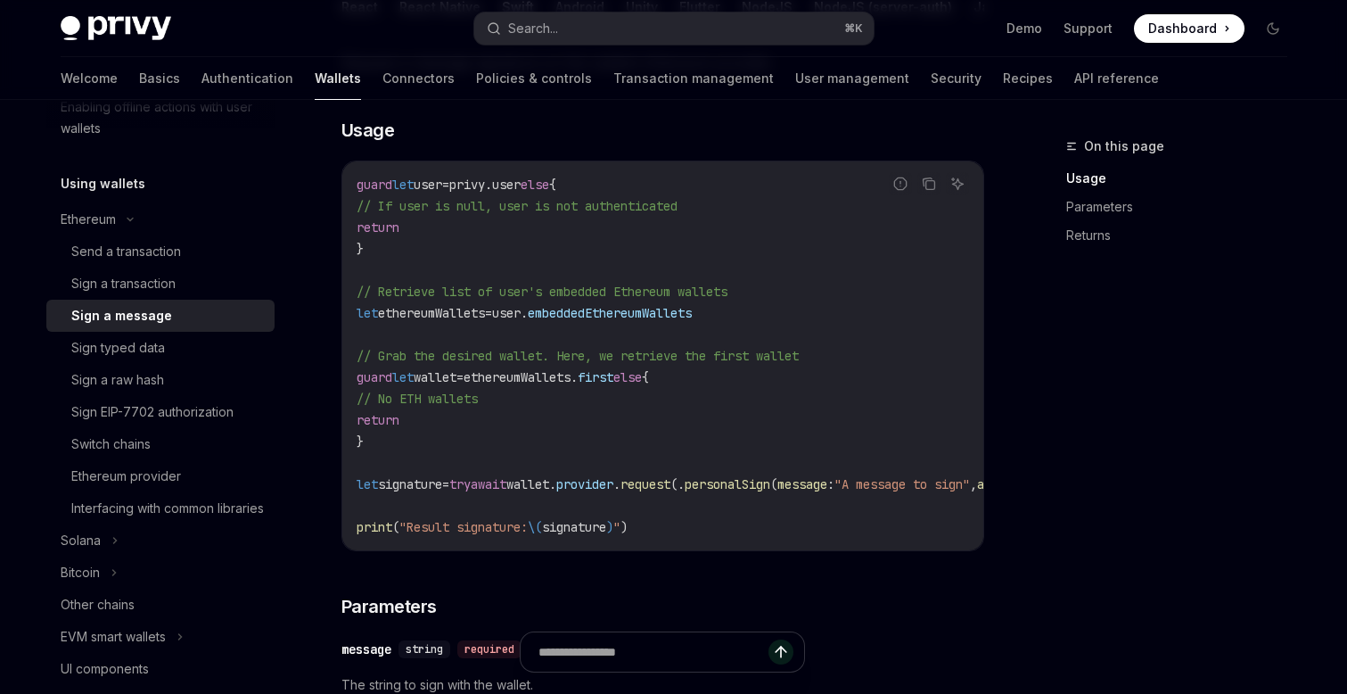
scroll to position [319, 0]
click at [163, 370] on div "Sign a raw hash" at bounding box center [117, 379] width 93 height 21
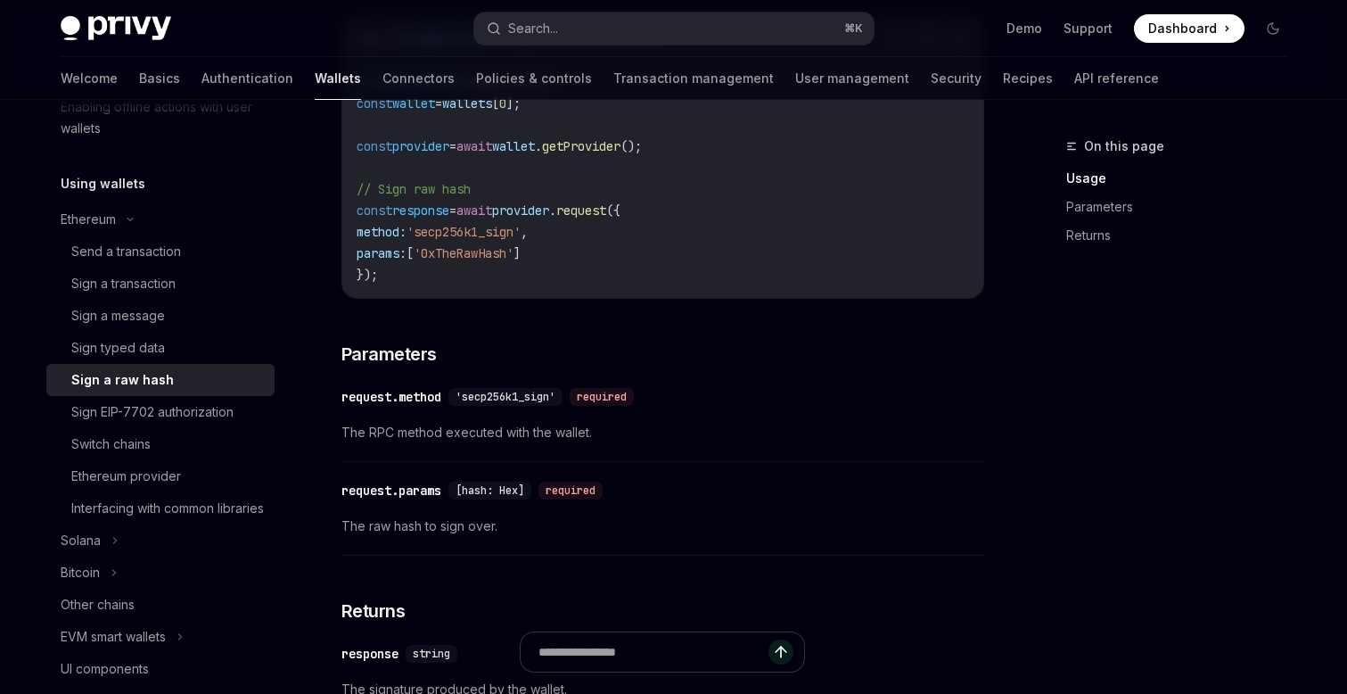
scroll to position [571, 0]
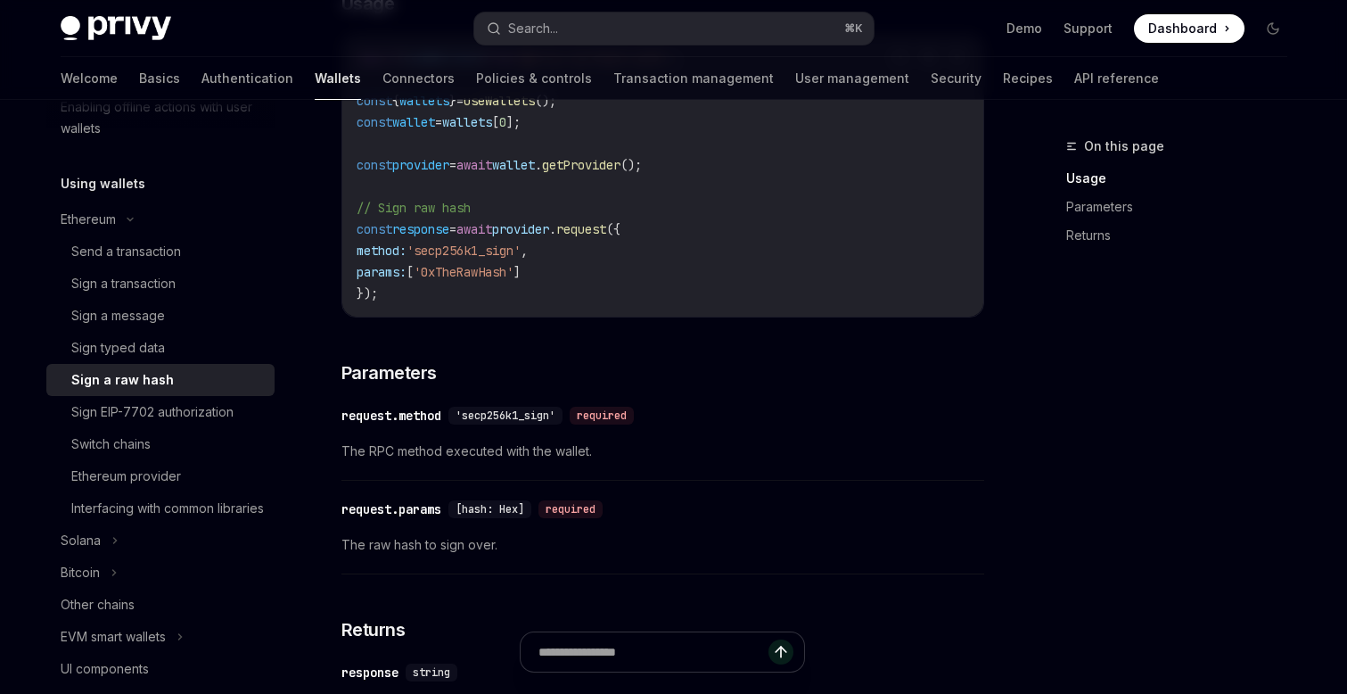
click at [600, 335] on div "To sign a raw hash from a wallet using the React SDK use the request method fro…" at bounding box center [662, 289] width 643 height 914
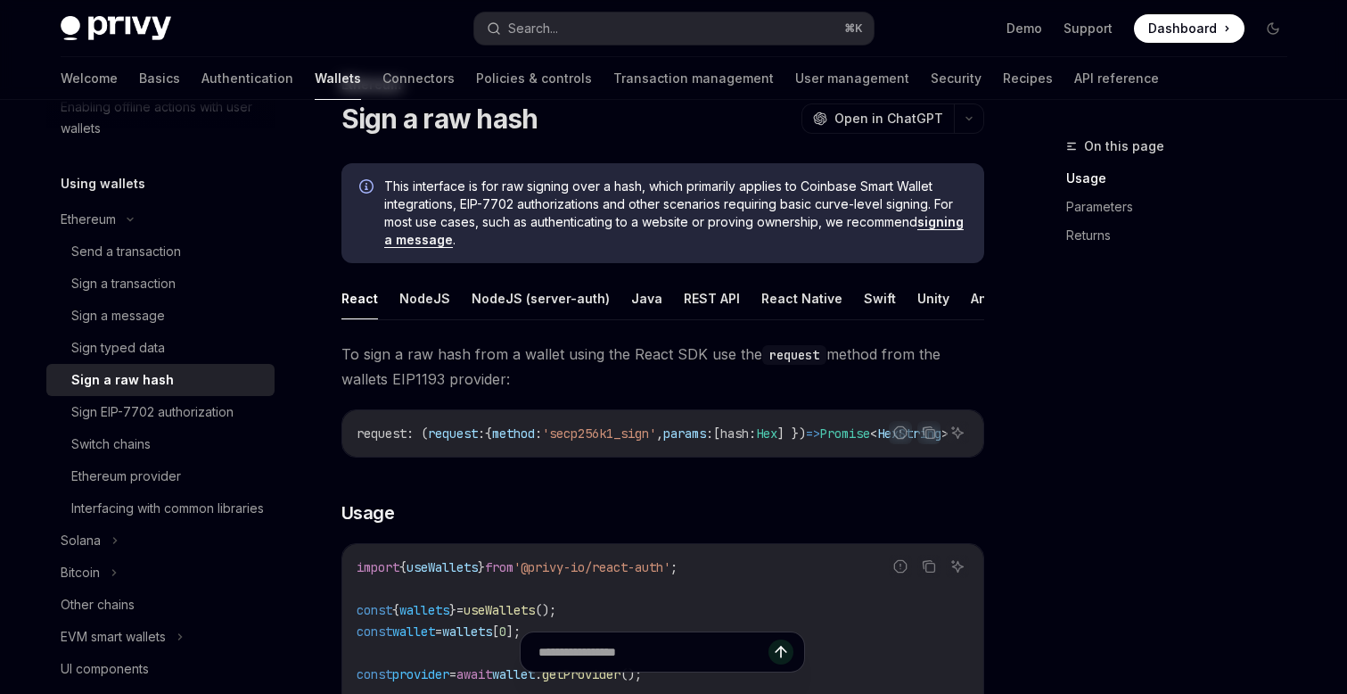
scroll to position [9, 0]
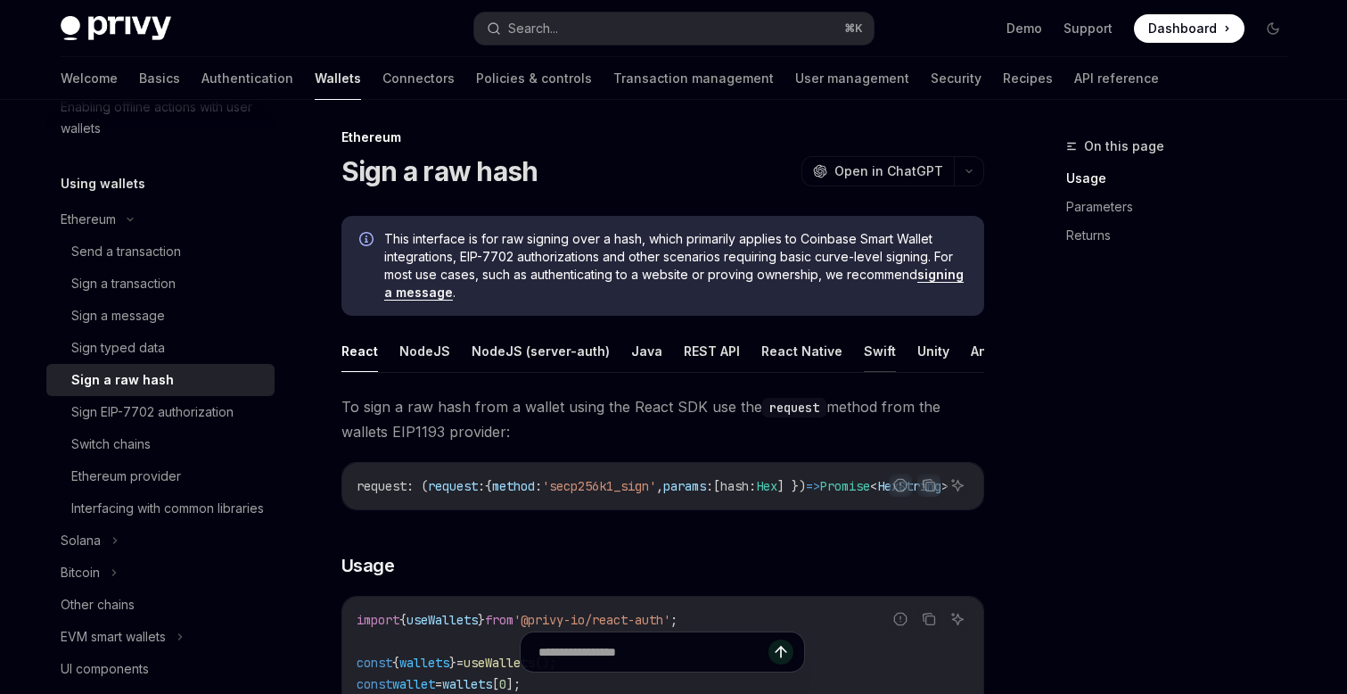
click at [871, 345] on button "Swift" at bounding box center [880, 351] width 32 height 42
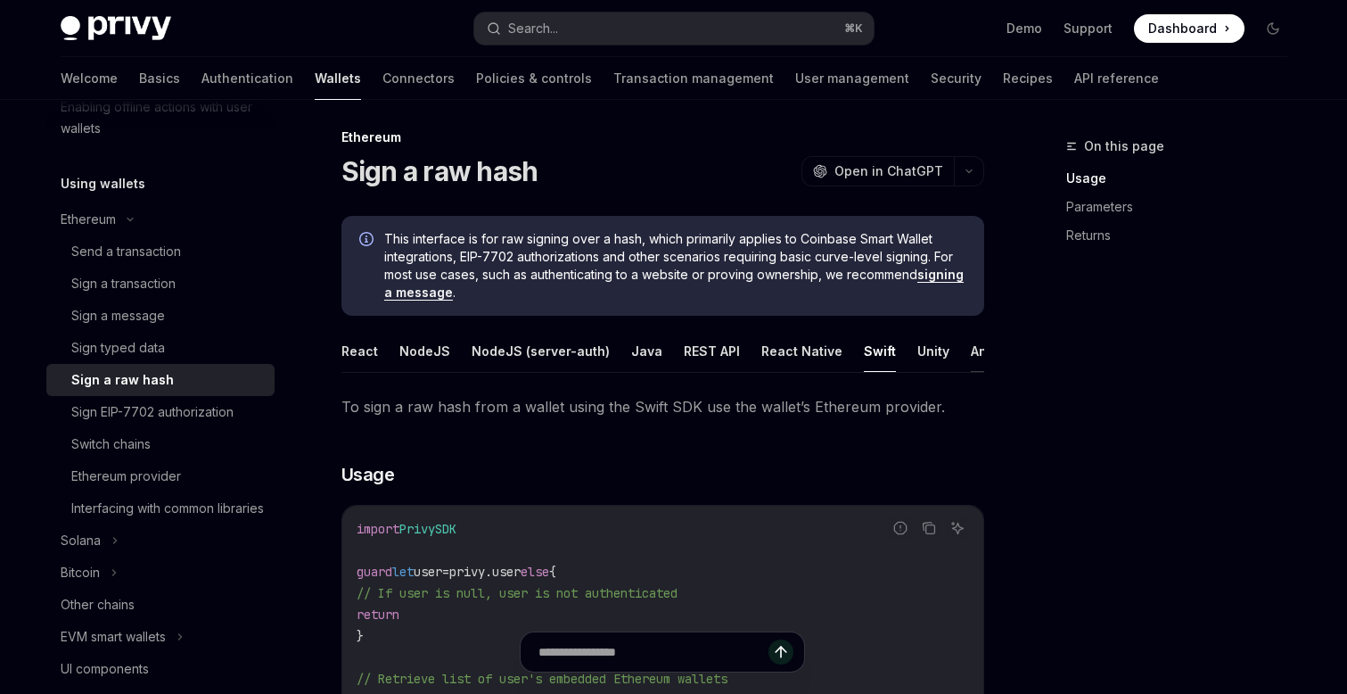
click at [971, 348] on button "Android" at bounding box center [995, 351] width 49 height 42
type textarea "*"
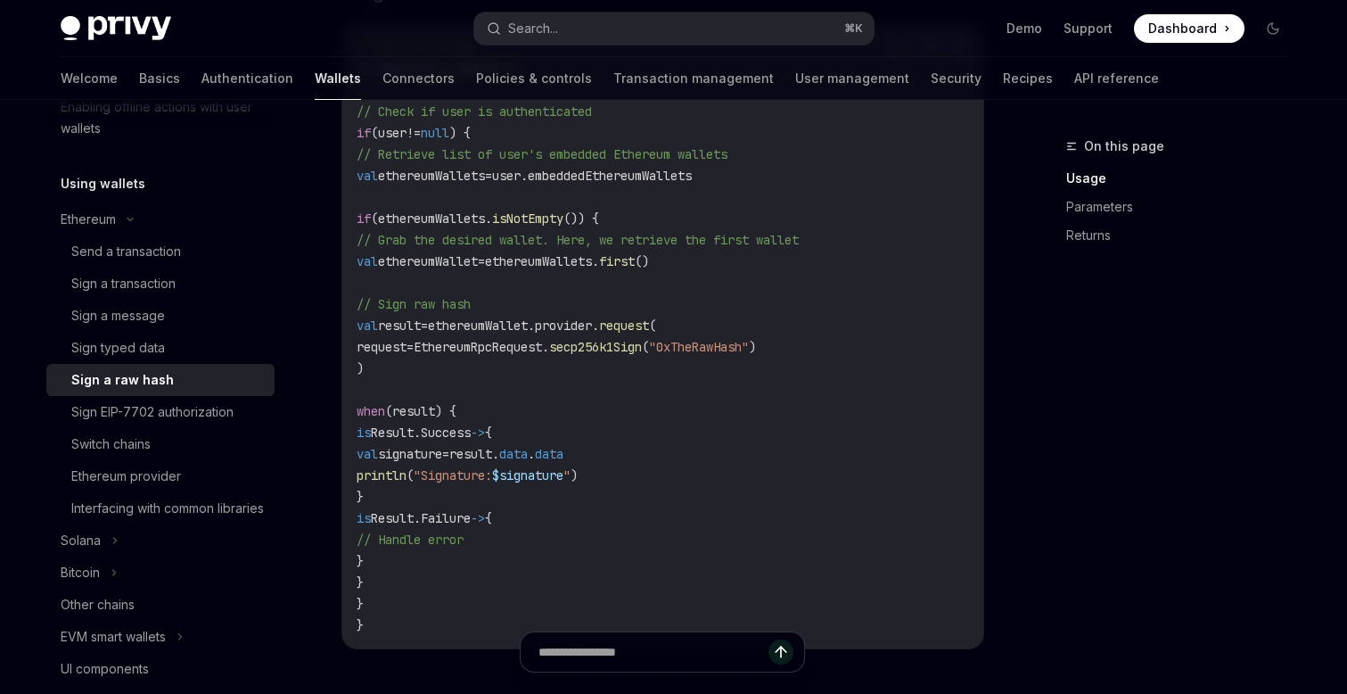
scroll to position [490, 0]
click at [749, 345] on span ""0xTheRawHash"" at bounding box center [699, 347] width 100 height 16
click at [719, 356] on code "// Get Privy user val user = privy. getUser () // Check if user is authenticate…" at bounding box center [663, 336] width 612 height 599
click at [642, 350] on span "secp256k1Sign" at bounding box center [595, 347] width 93 height 16
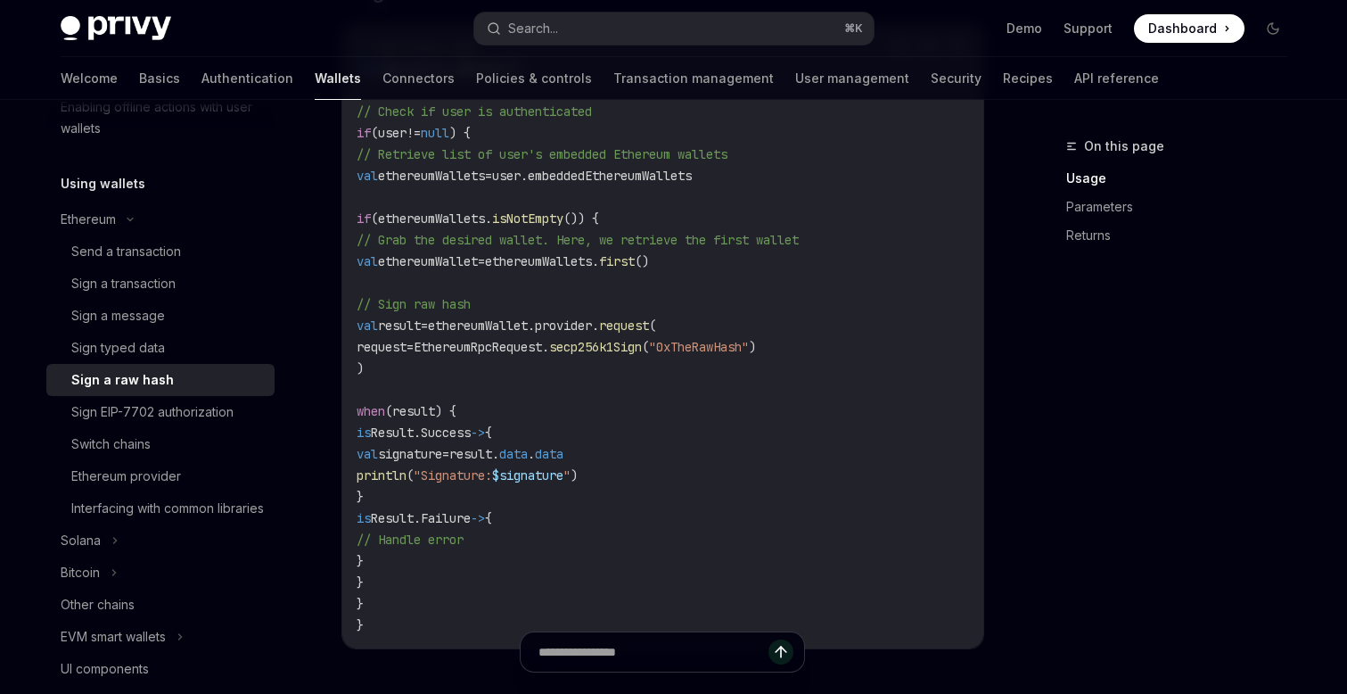
click at [642, 350] on span "secp256k1Sign" at bounding box center [595, 347] width 93 height 16
copy span "EthereumRpcRequest. secp256k1Sign"
